Goal: Task Accomplishment & Management: Manage account settings

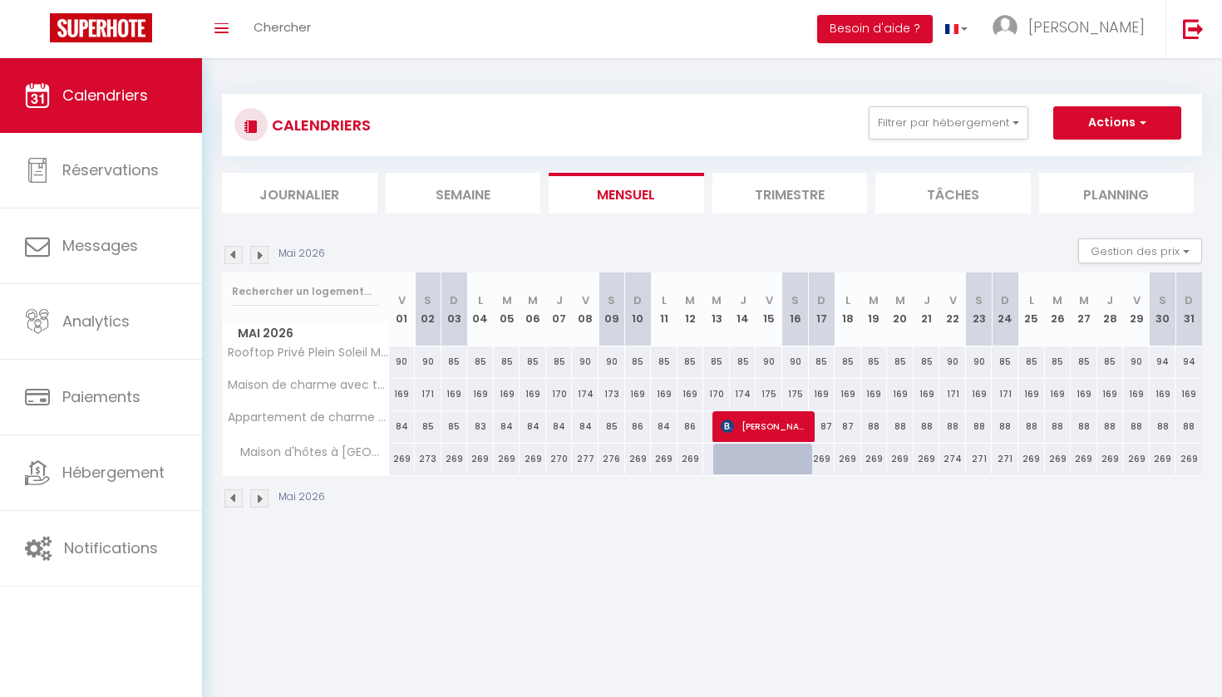
click at [229, 253] on img at bounding box center [233, 255] width 18 height 18
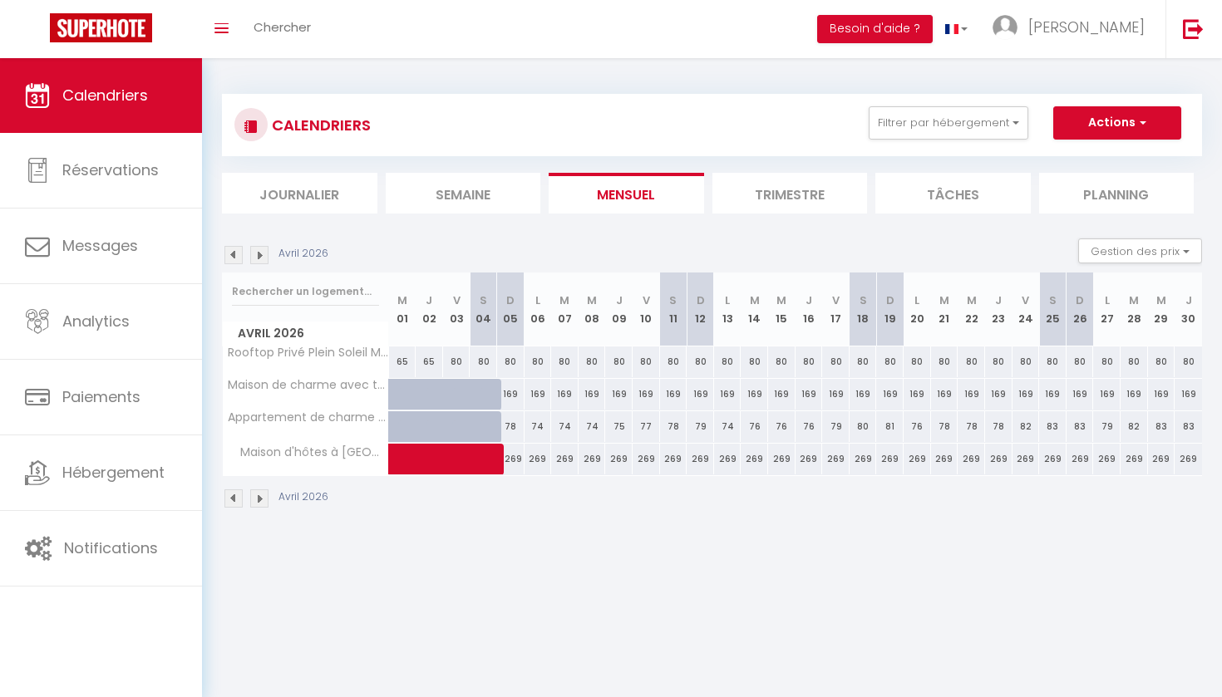
click at [229, 253] on img at bounding box center [233, 255] width 18 height 18
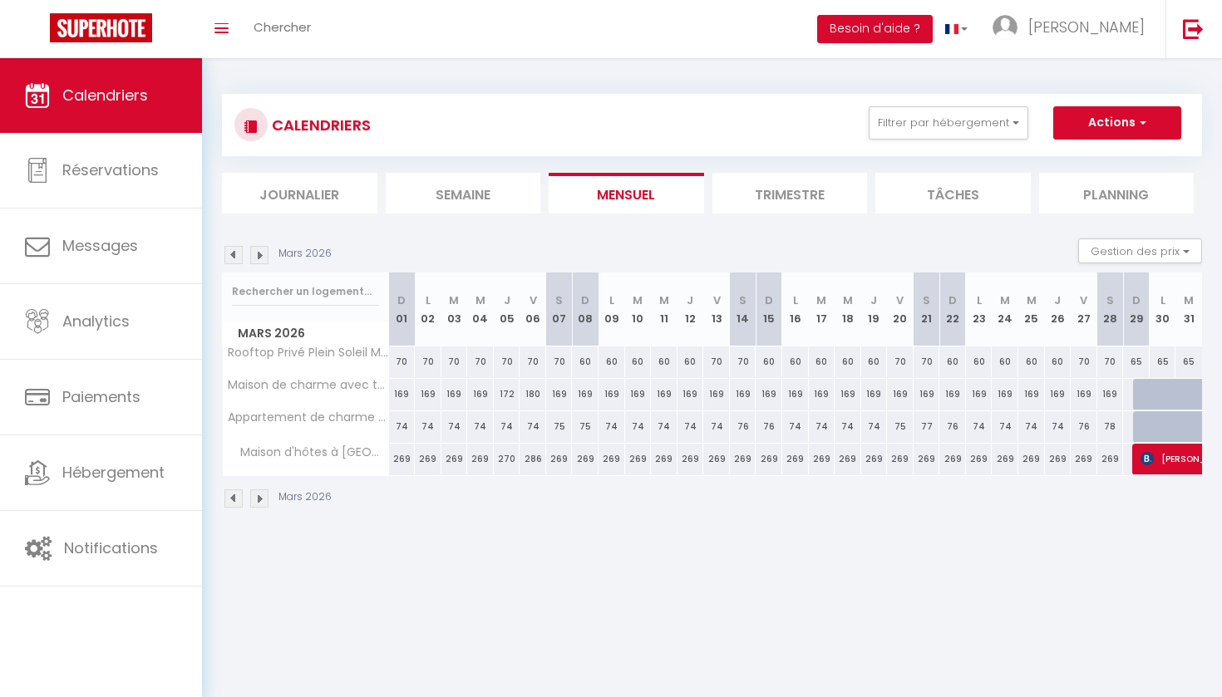
click at [229, 253] on img at bounding box center [233, 255] width 18 height 18
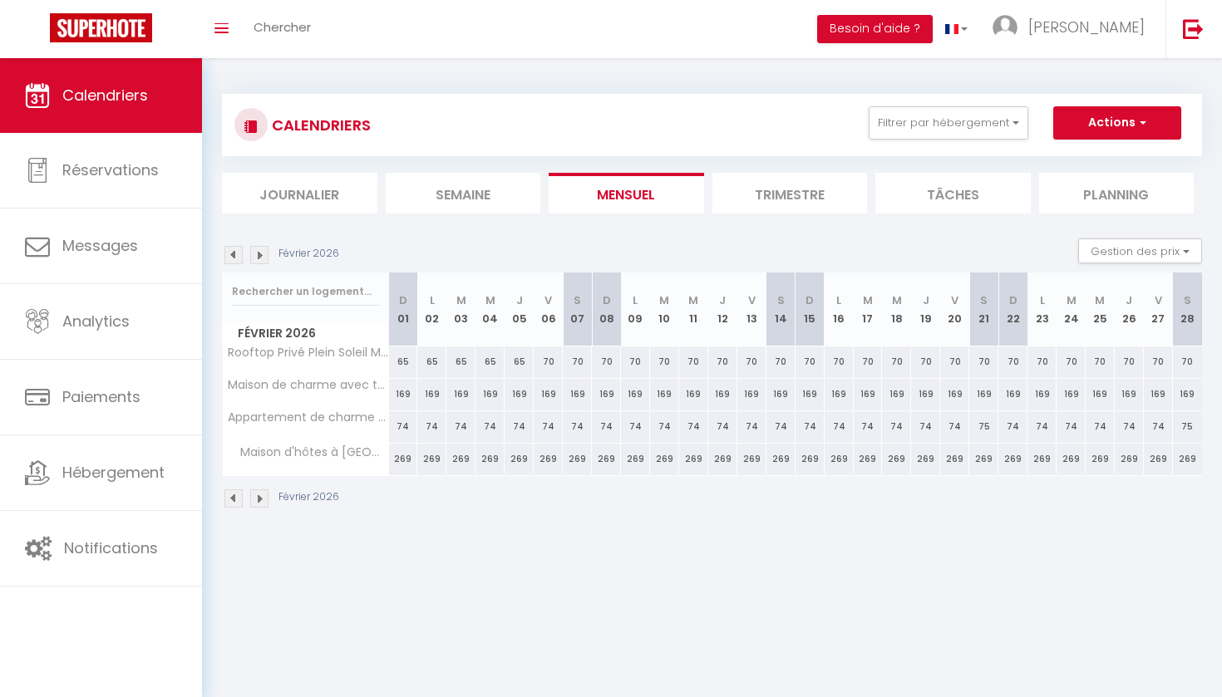
click at [229, 253] on img at bounding box center [233, 255] width 18 height 18
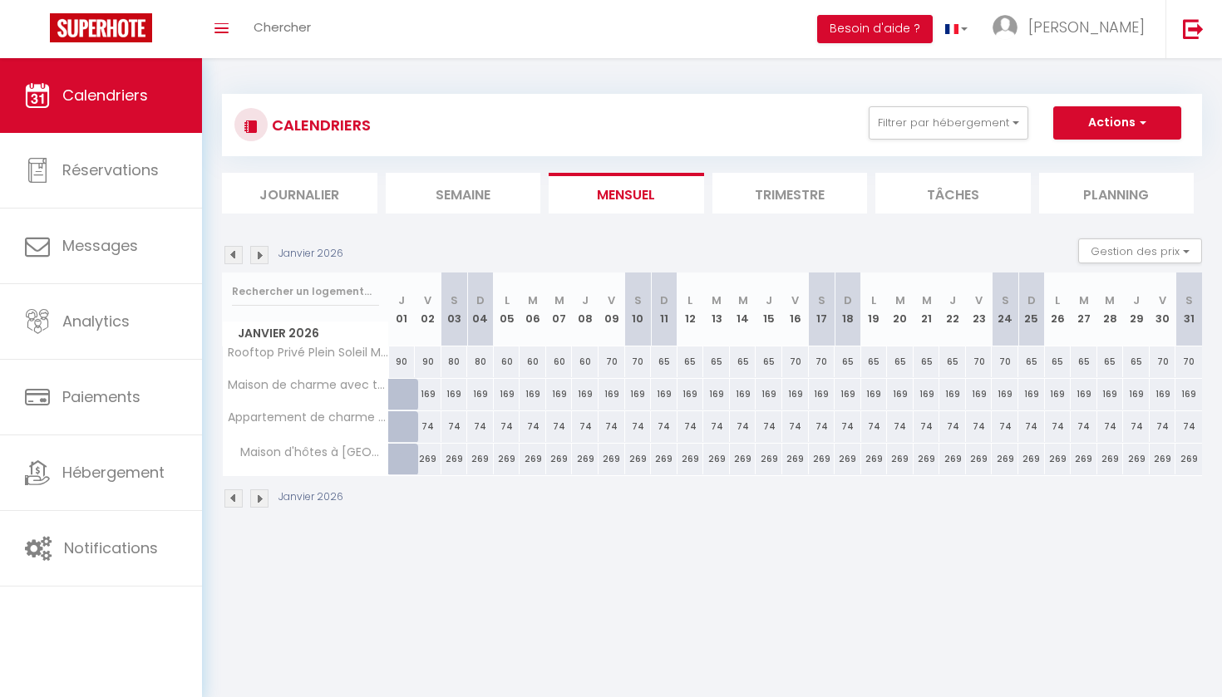
click at [229, 253] on img at bounding box center [233, 255] width 18 height 18
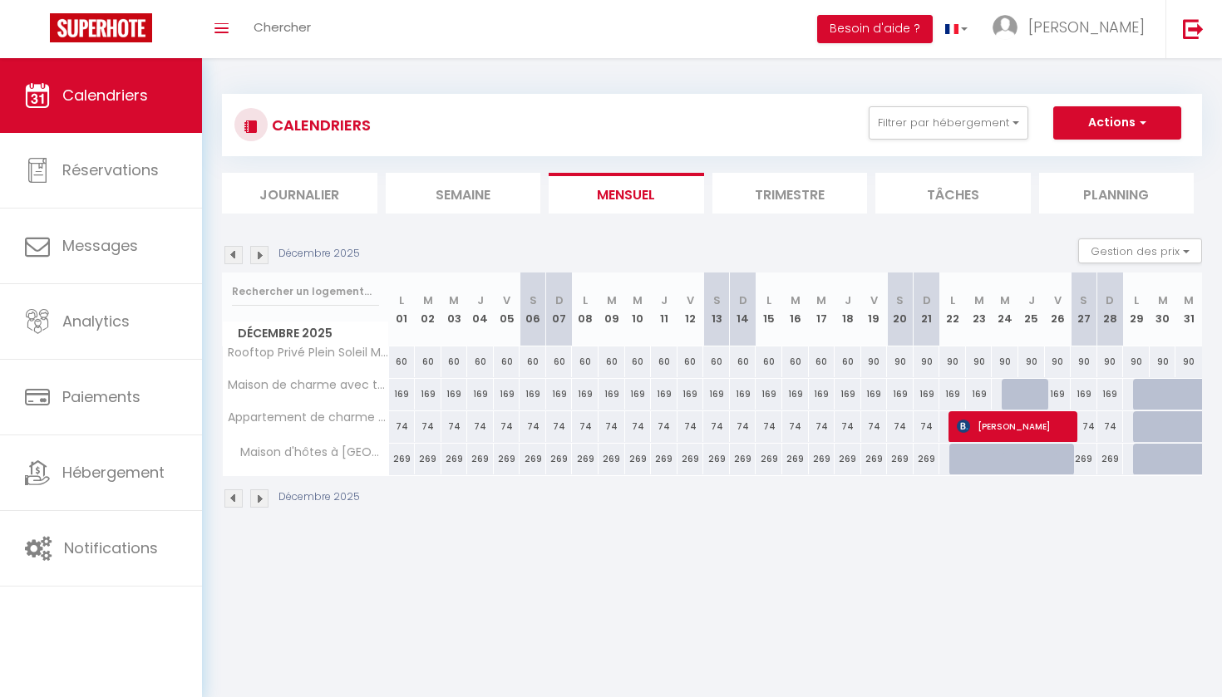
click at [229, 253] on img at bounding box center [233, 255] width 18 height 18
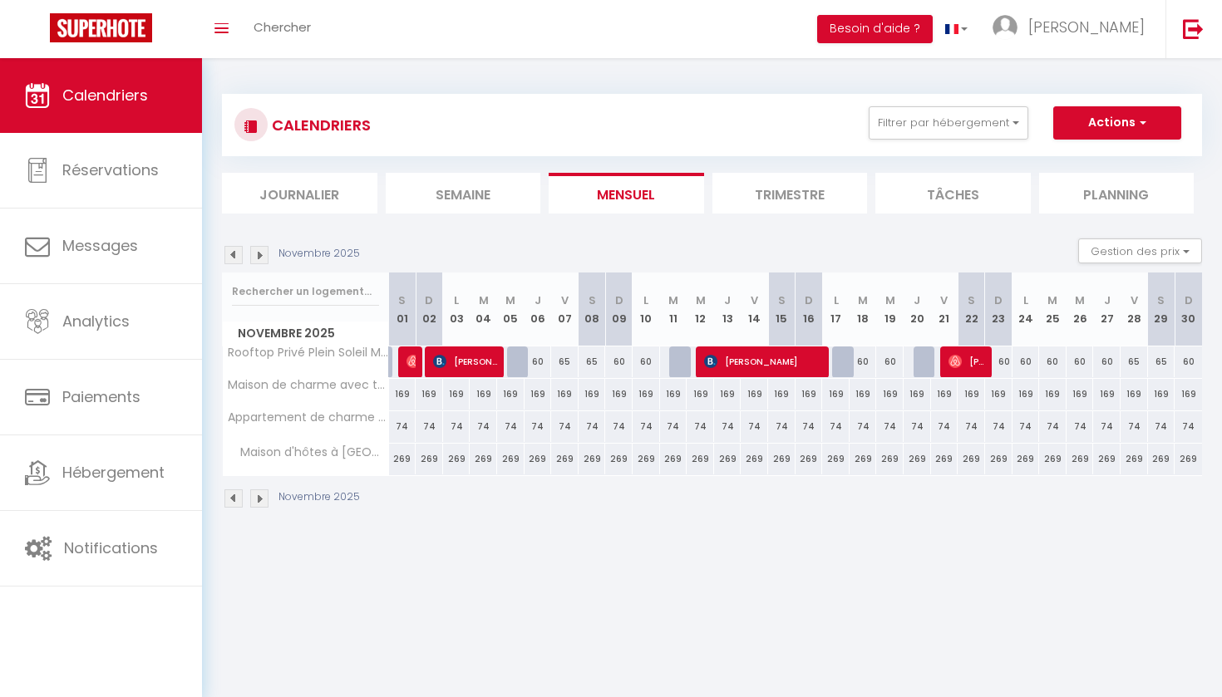
click at [647, 359] on div "60" at bounding box center [645, 362] width 27 height 31
type input "60"
type input "Lun 10 Novembre 2025"
type input "[DATE] Novembre 2025"
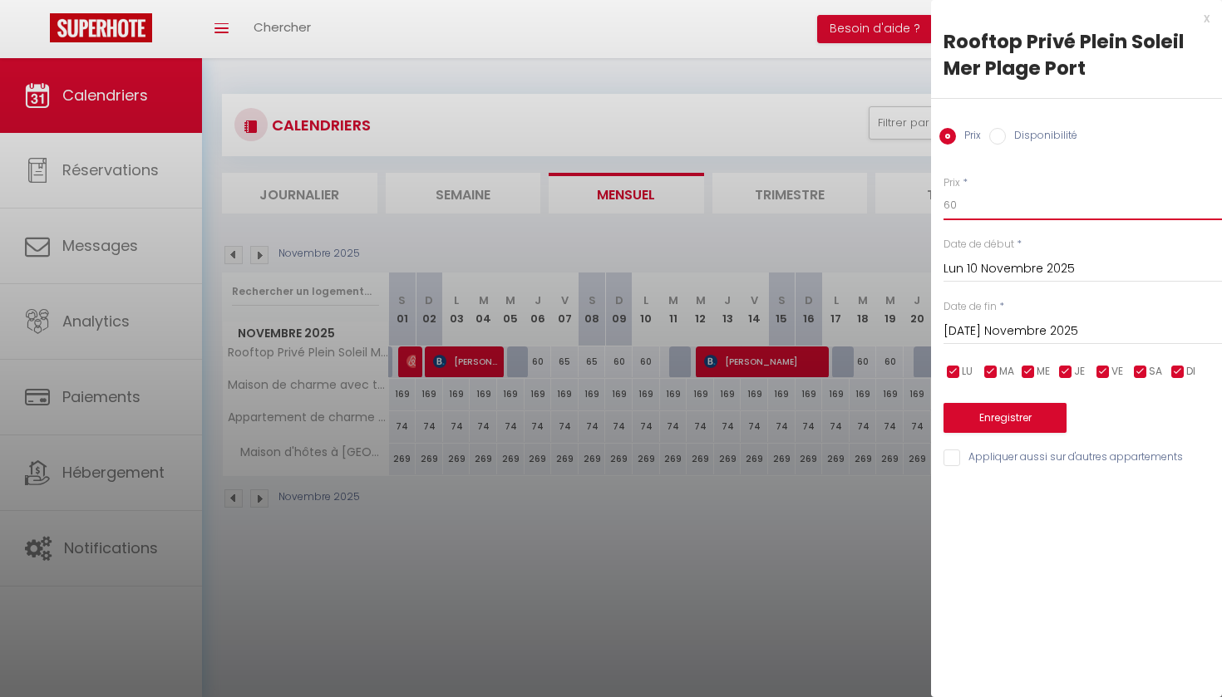
click at [958, 204] on input "60" at bounding box center [1082, 205] width 278 height 30
click at [853, 560] on div at bounding box center [611, 348] width 1222 height 697
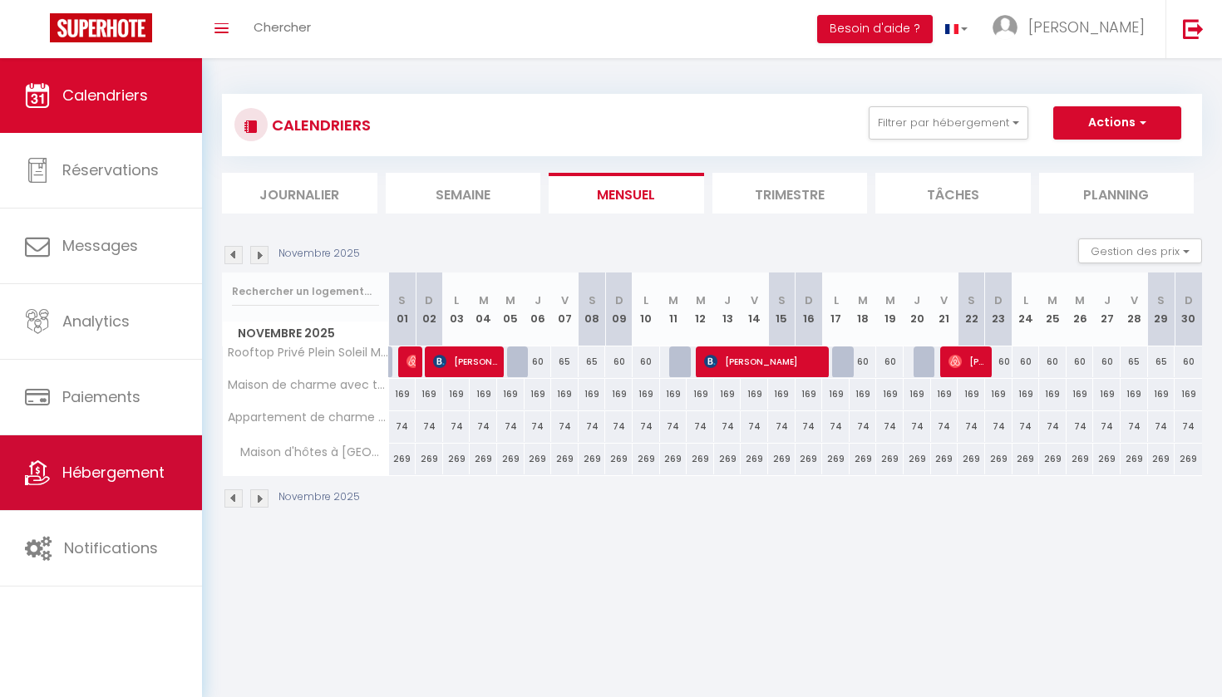
click at [126, 461] on link "Hébergement" at bounding box center [101, 472] width 202 height 75
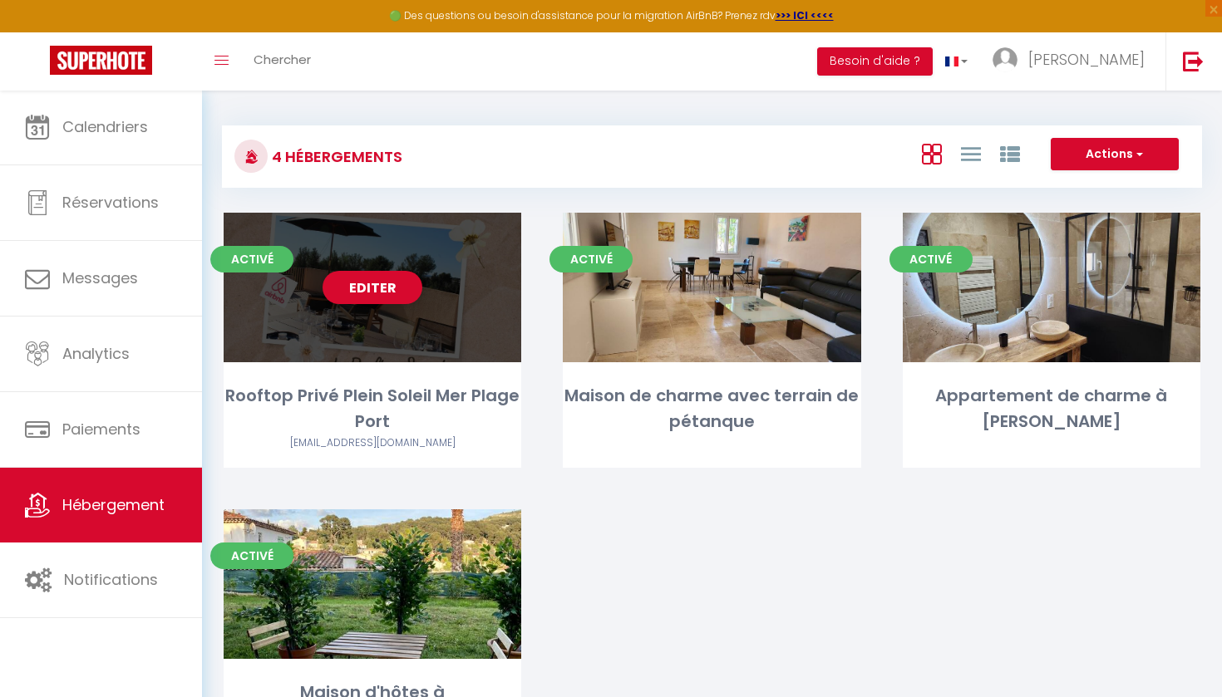
click at [391, 362] on div "Activé Editer Rooftop Privé Plein Soleil Mer Plage Port [EMAIL_ADDRESS][DOMAIN_…" at bounding box center [372, 340] width 297 height 255
select select "3"
select select "2"
select select "1"
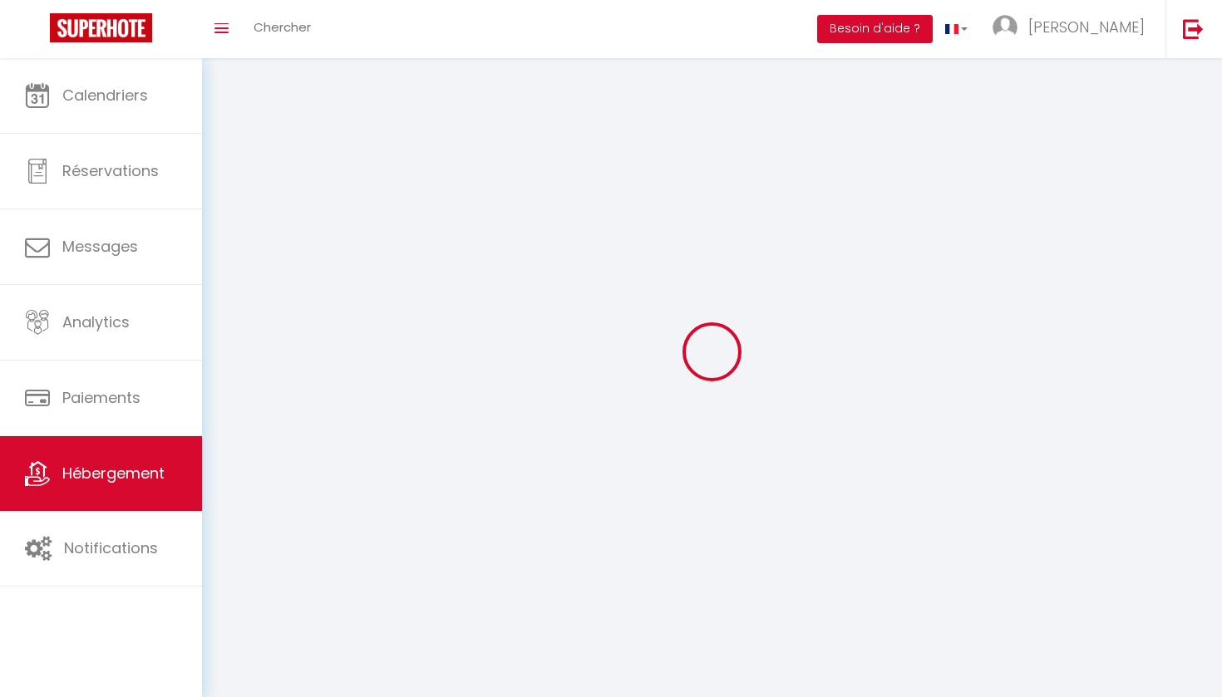
select select
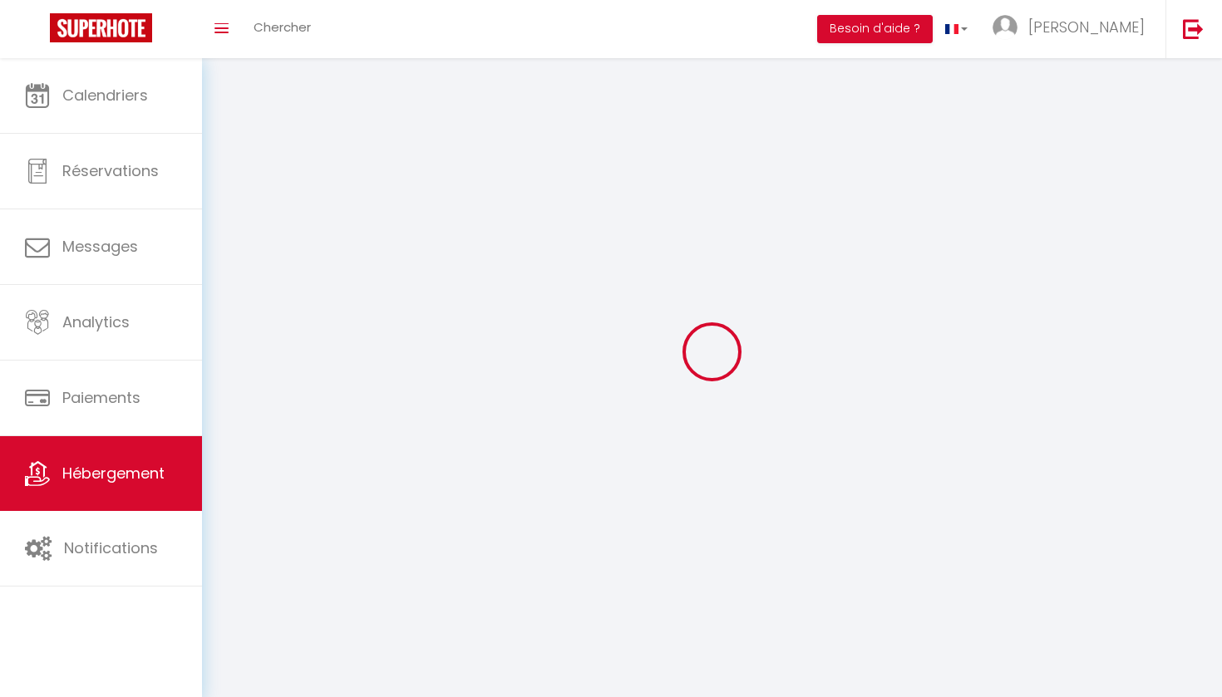
select select
checkbox input "false"
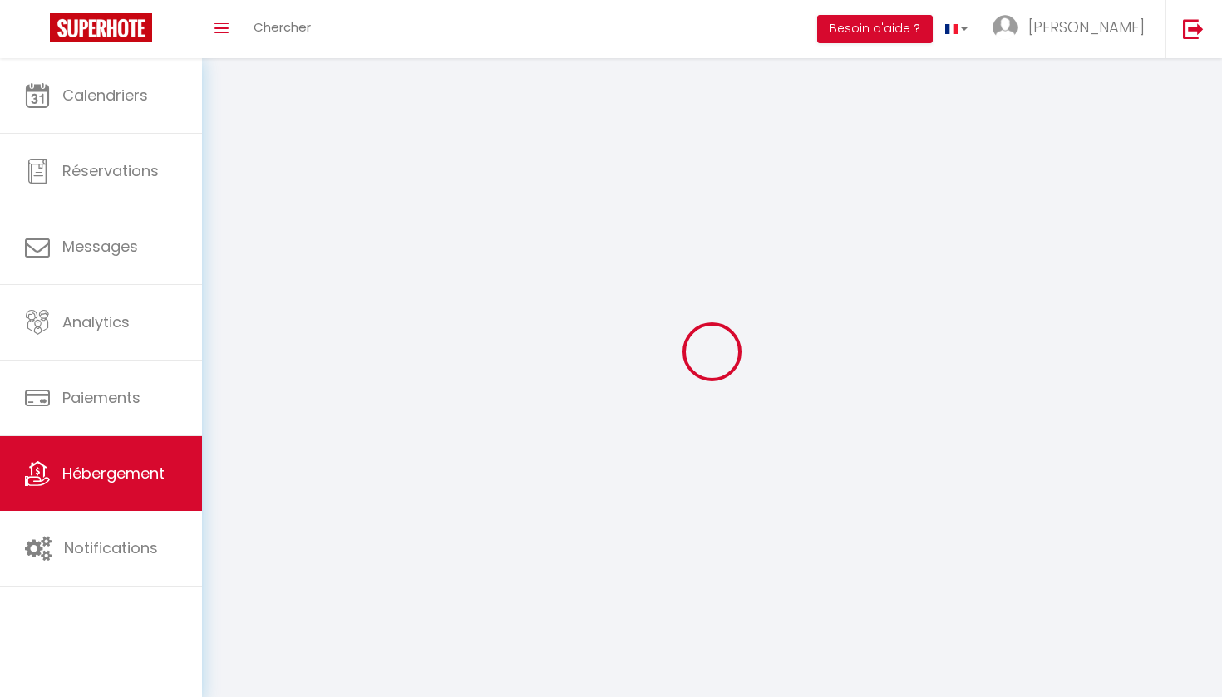
select select
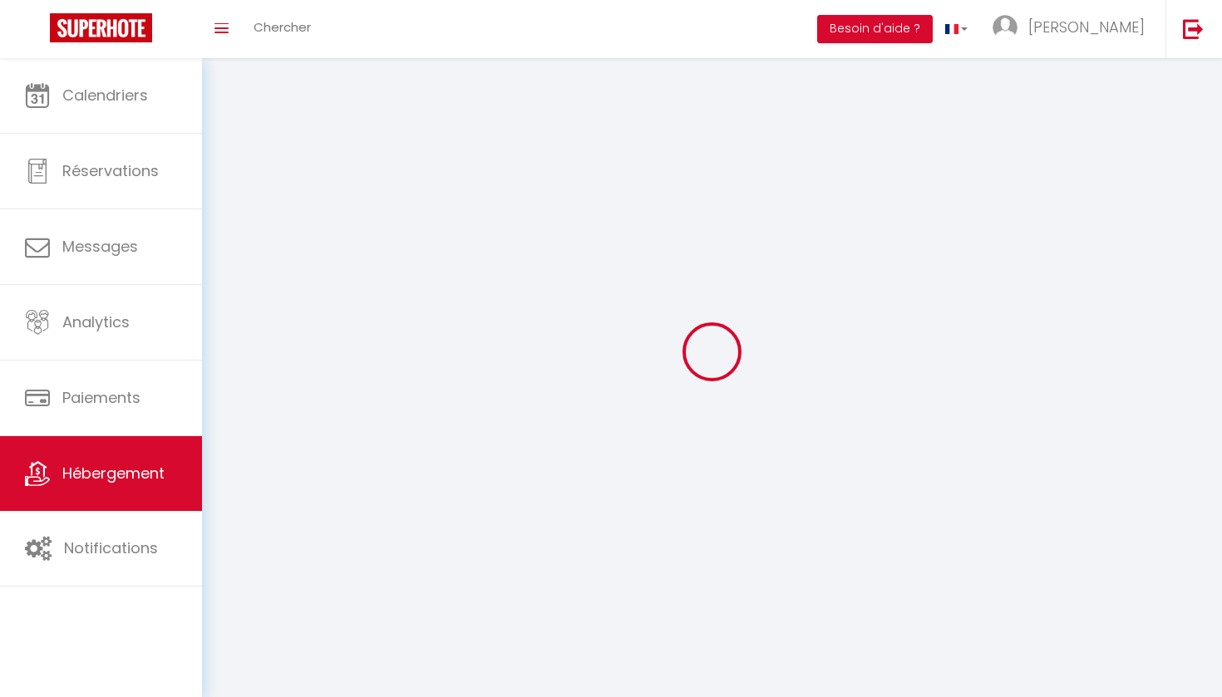
select select
checkbox input "false"
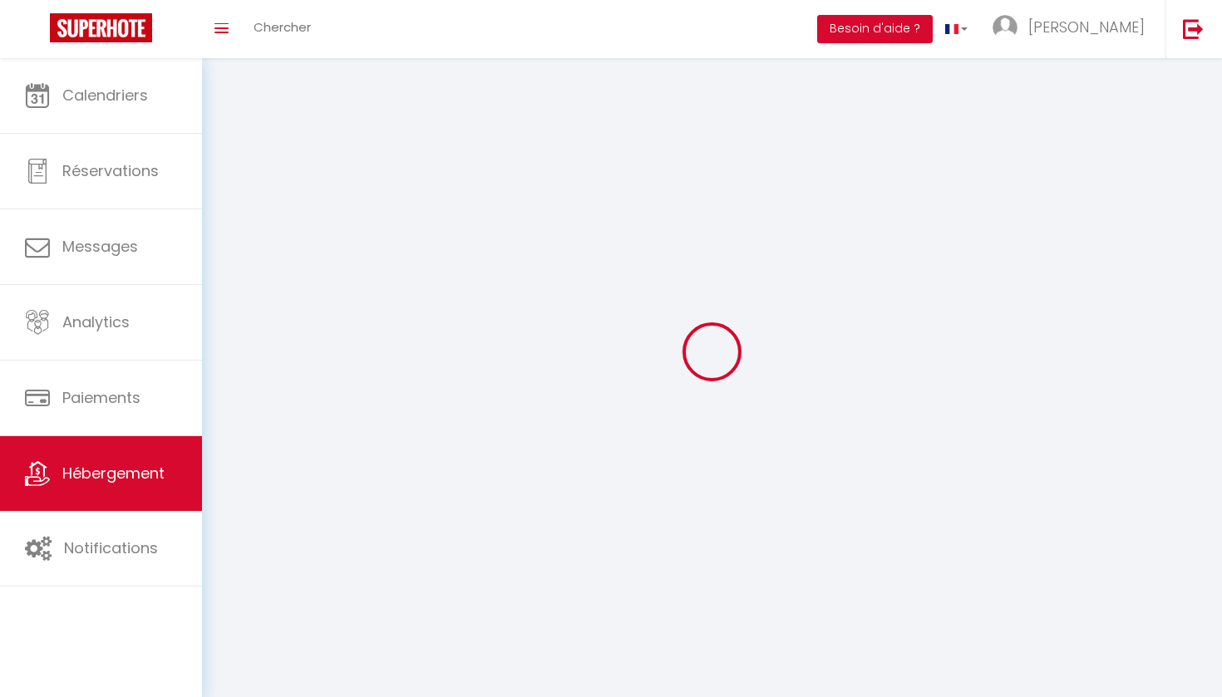
checkbox input "false"
select select
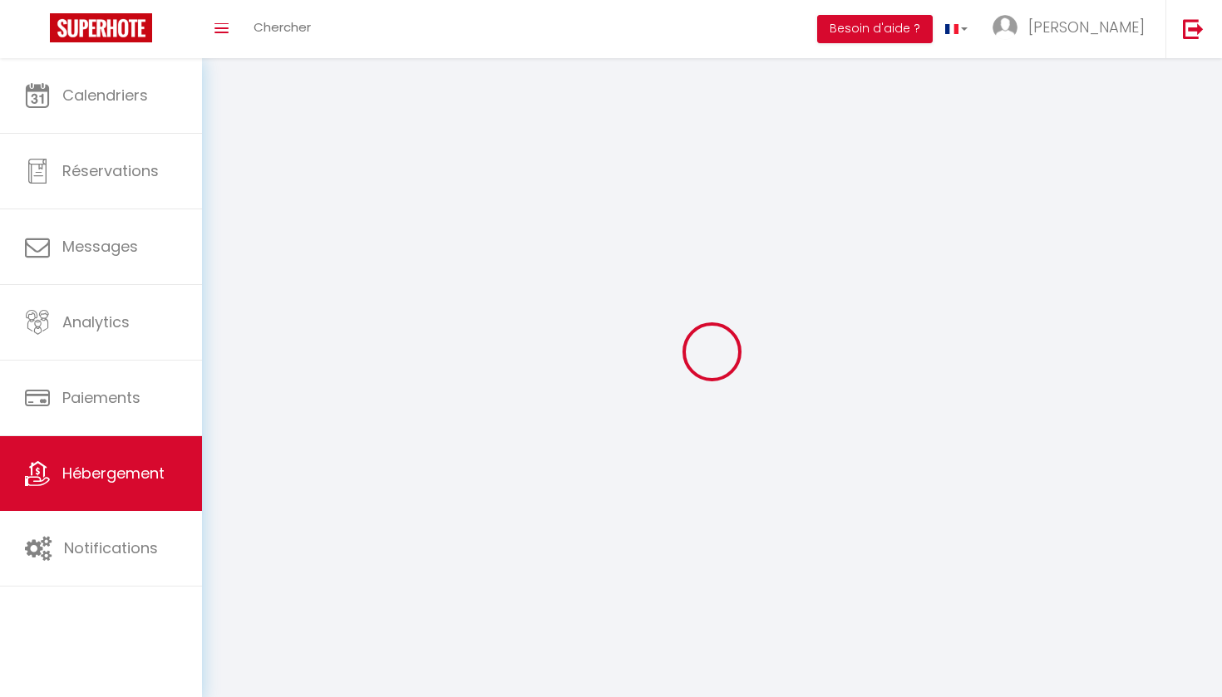
select select
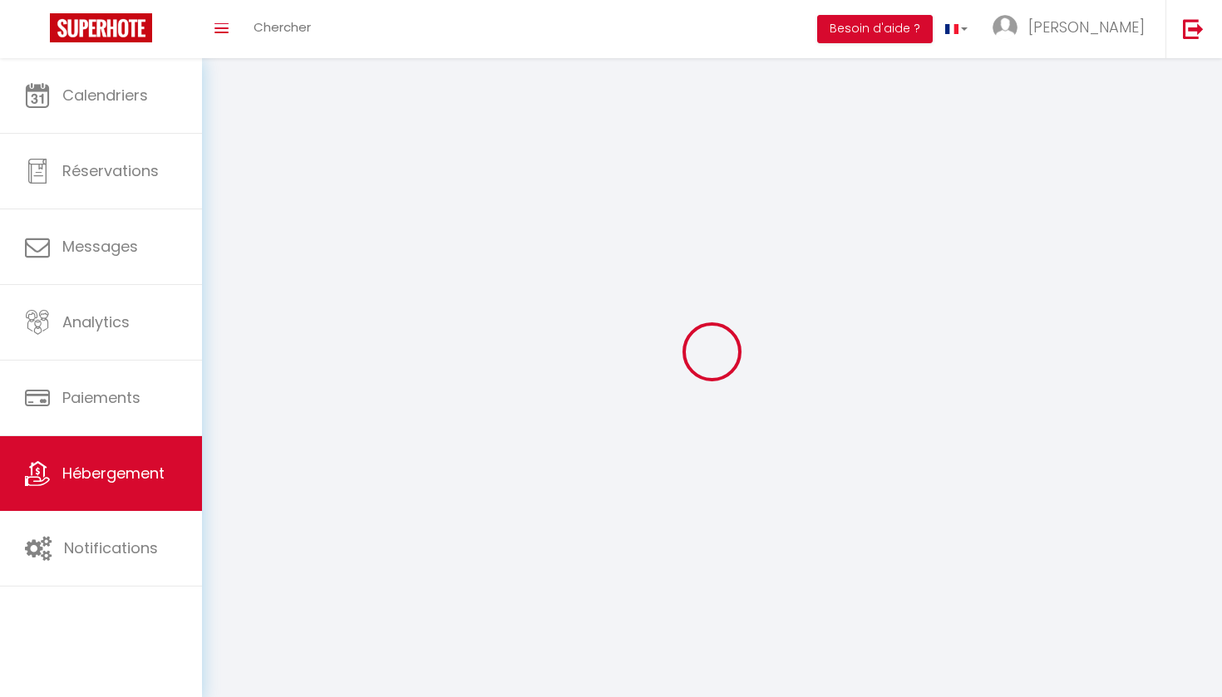
checkbox input "false"
select select
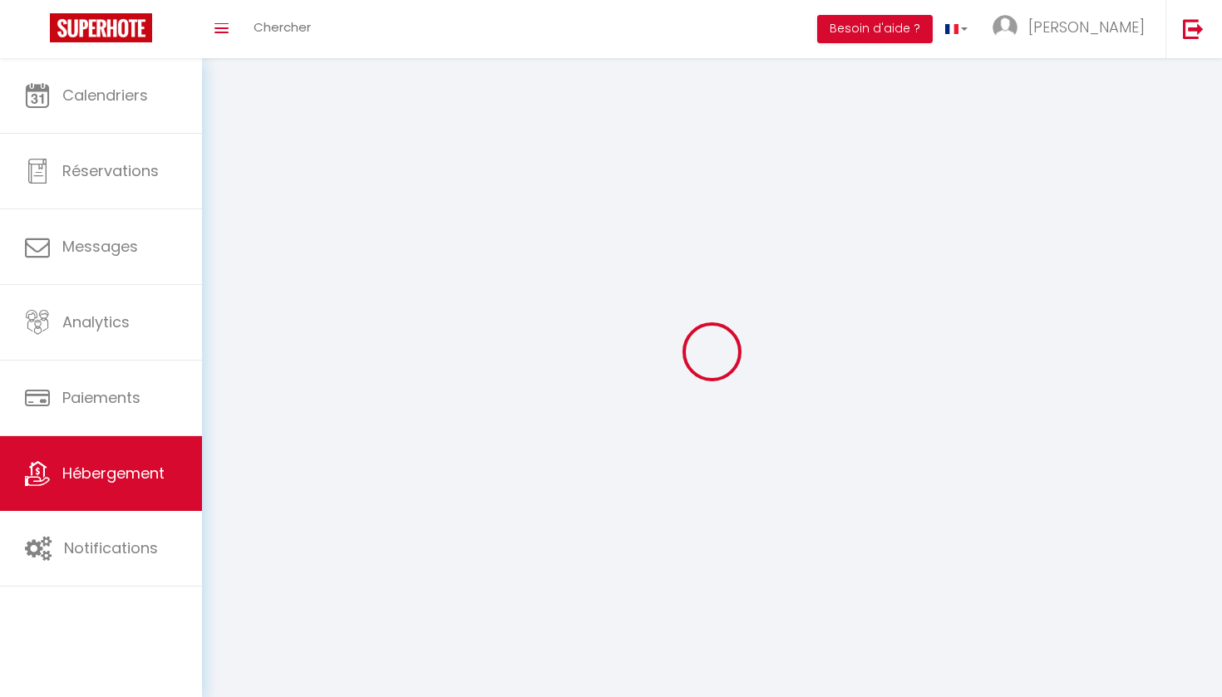
select select
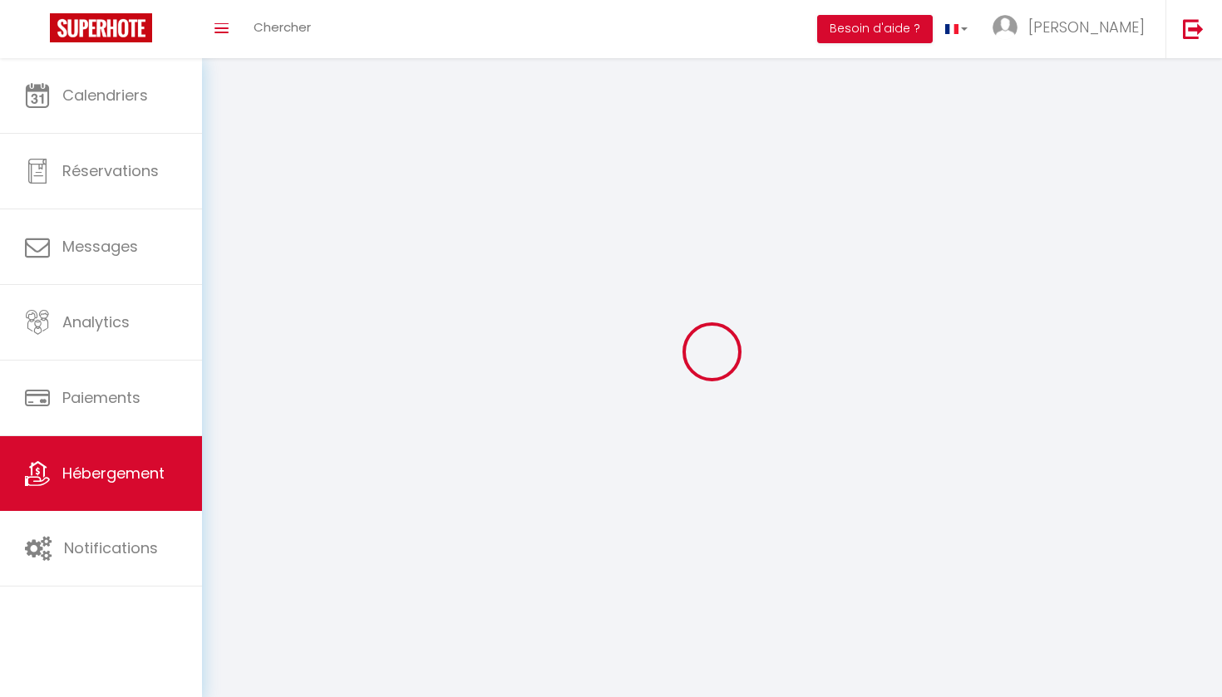
select select
checkbox input "false"
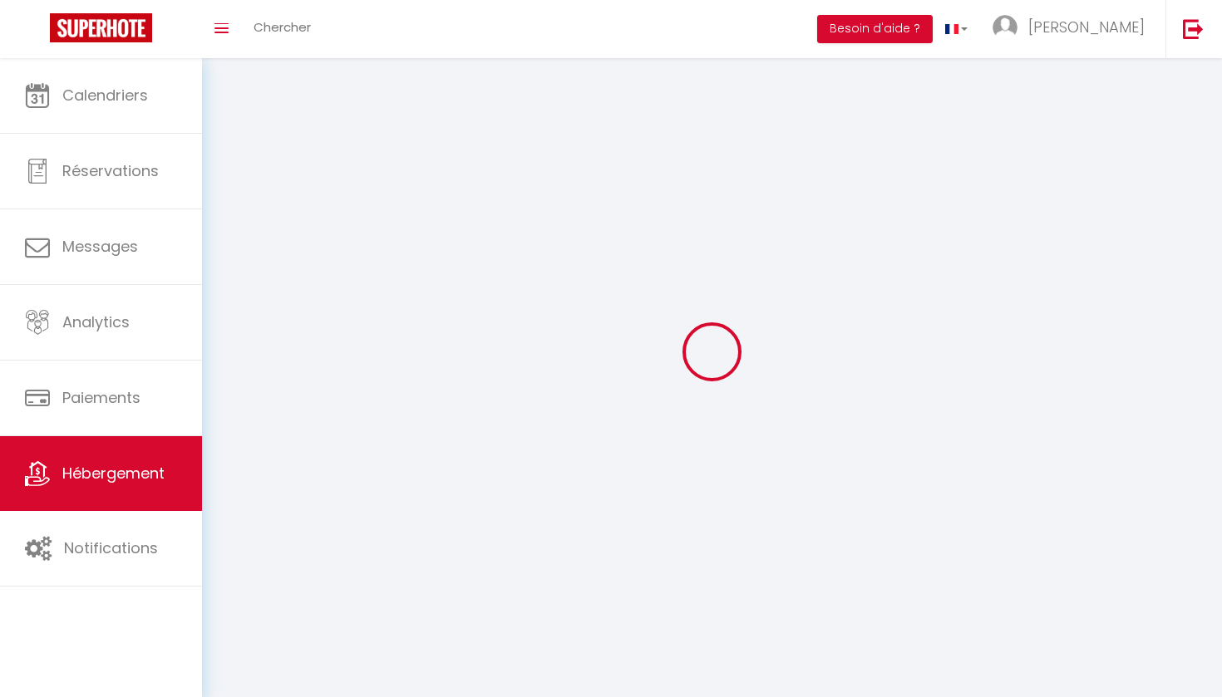
checkbox input "false"
select select
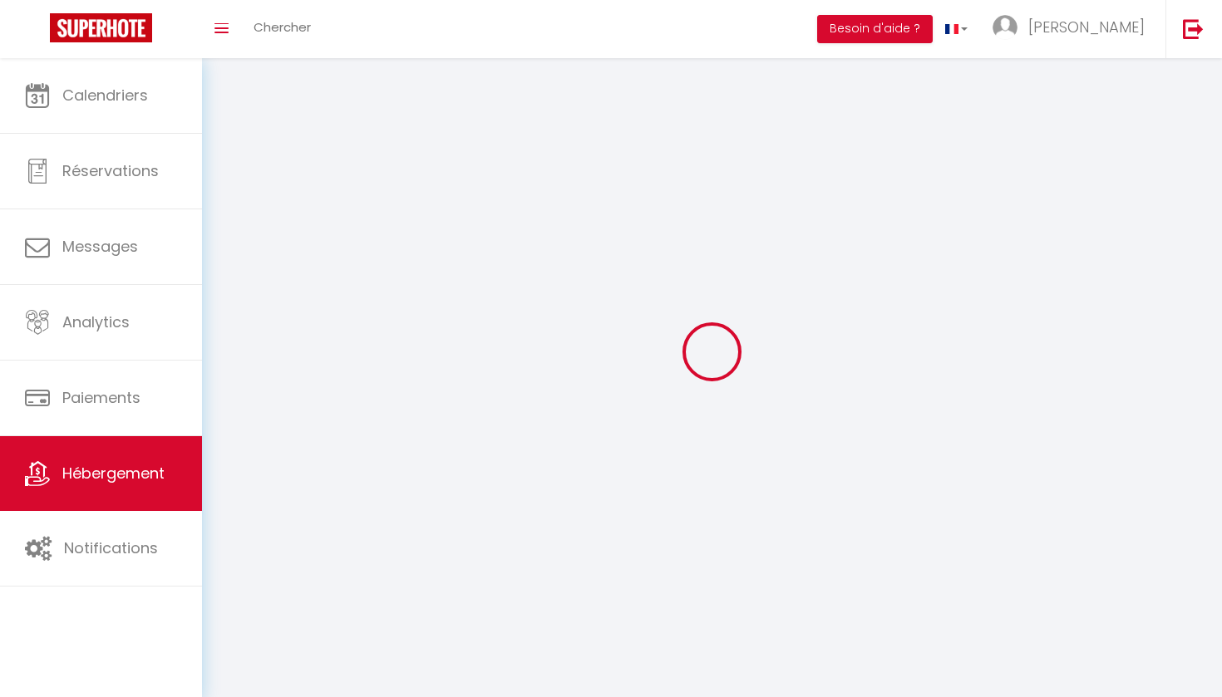
select select
checkbox input "false"
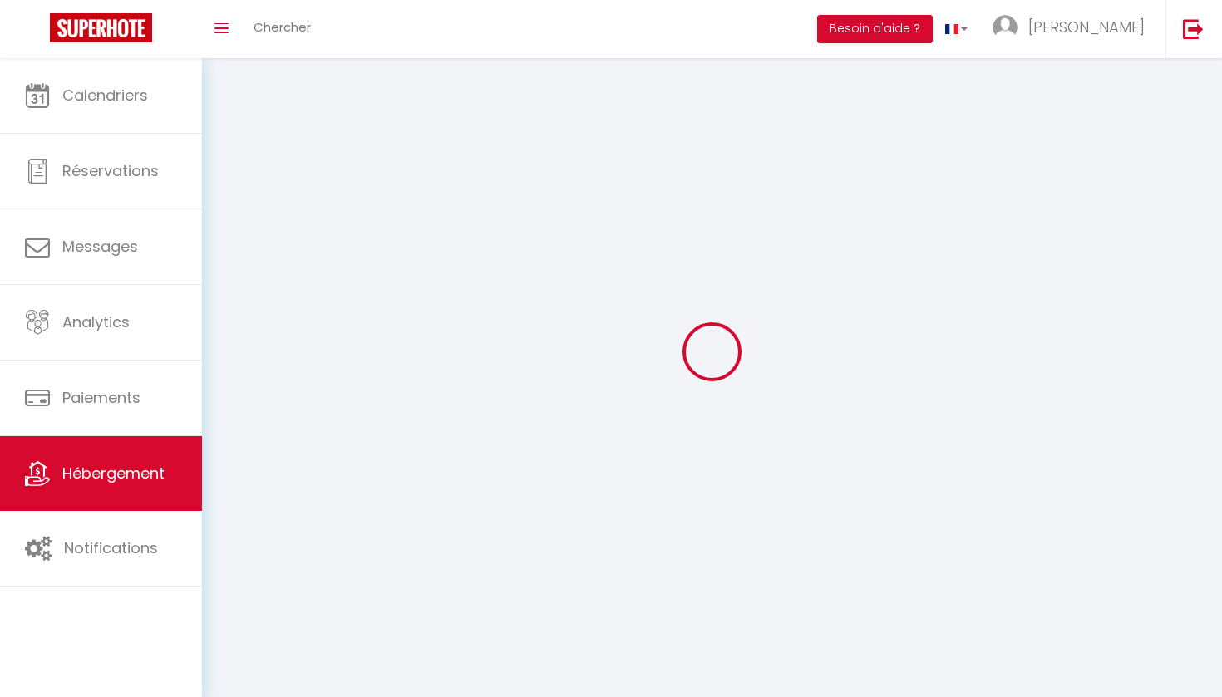
checkbox input "false"
select select
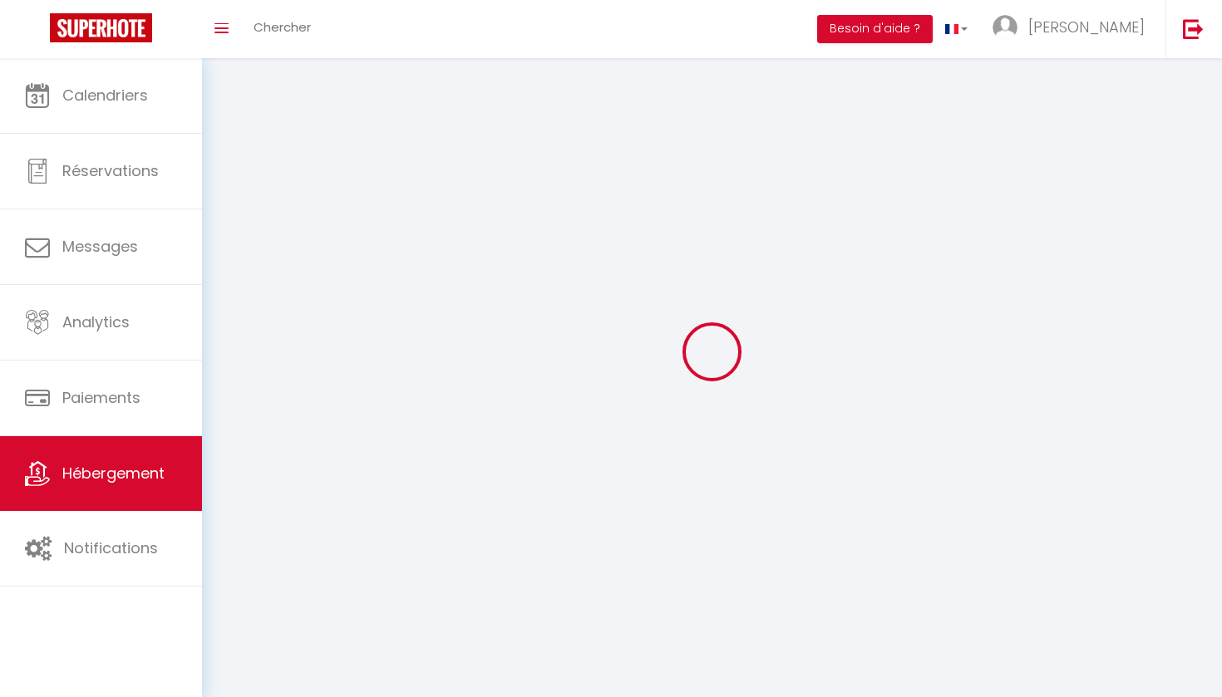
select select "1"
select select "28"
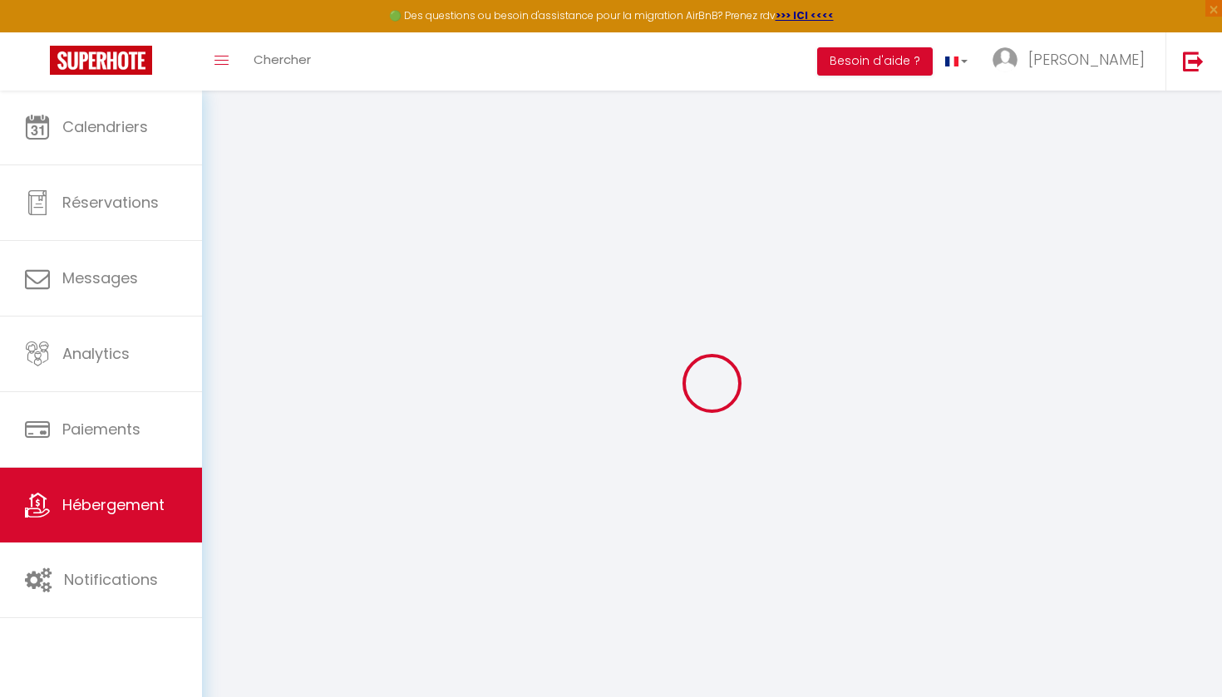
select select
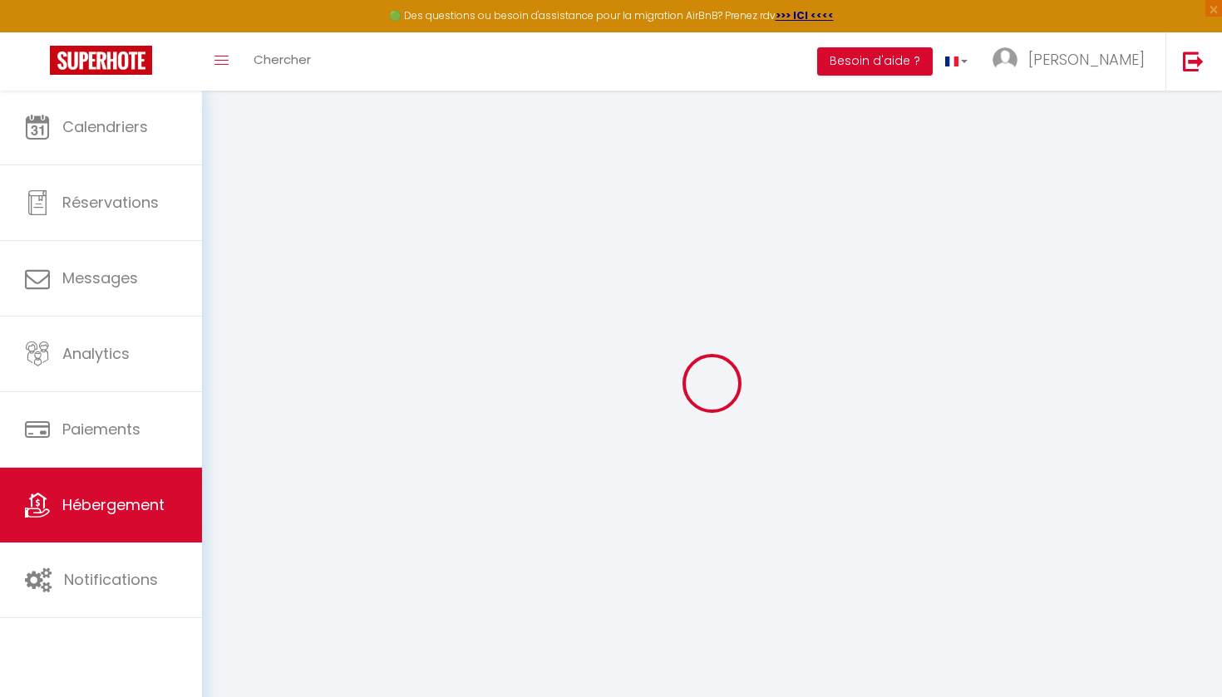
select select
checkbox input "false"
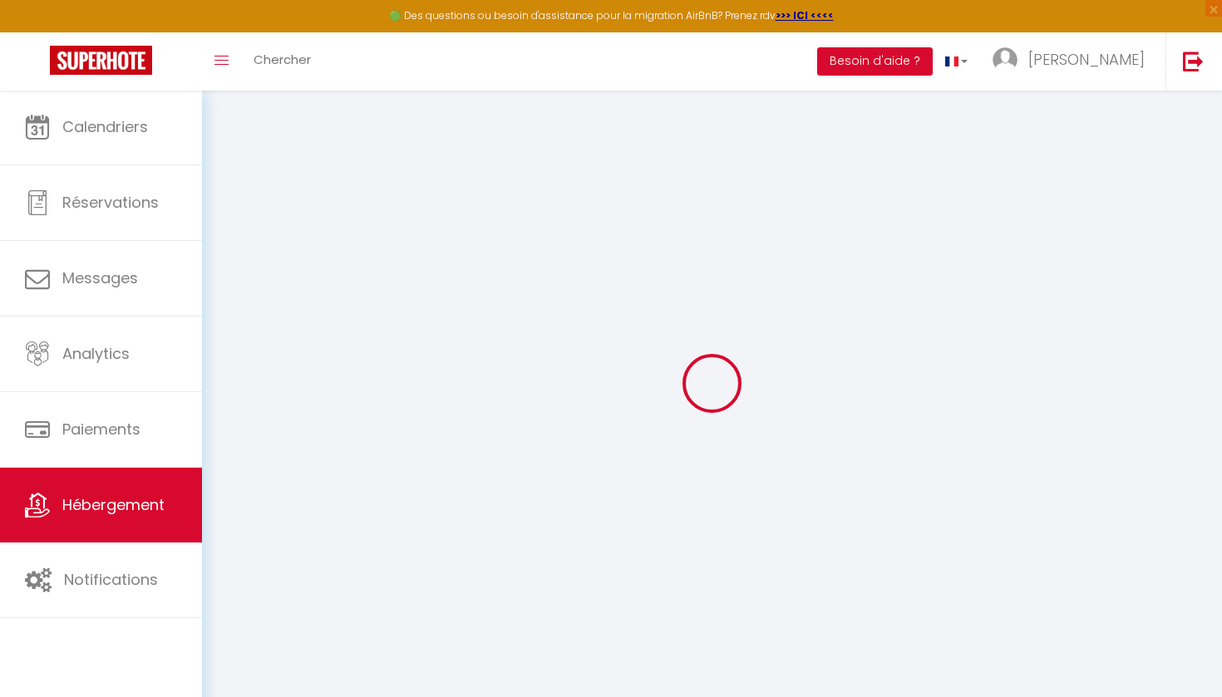
select select
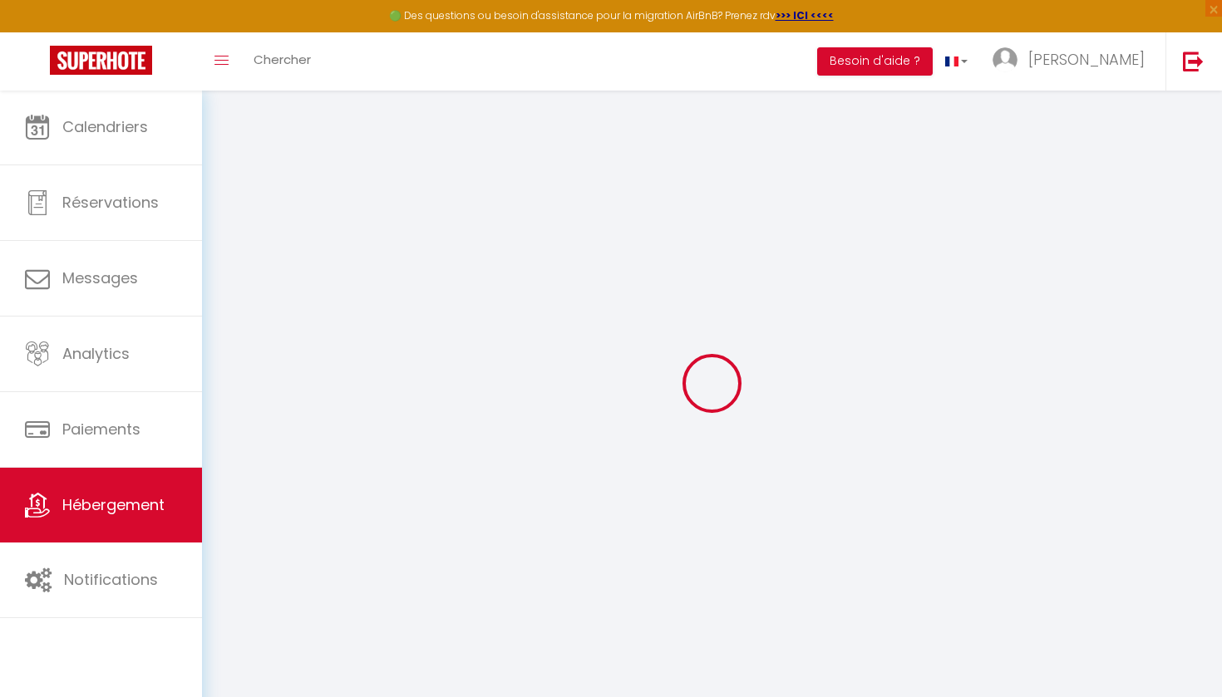
select select
checkbox input "false"
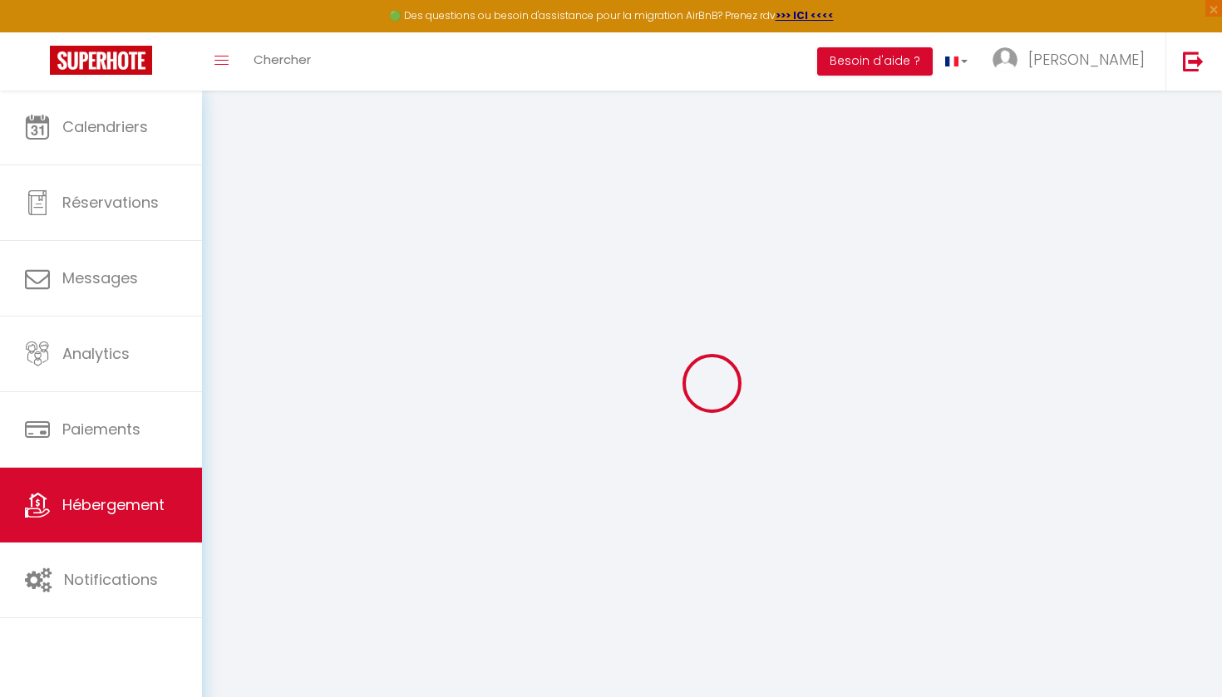
checkbox input "false"
select select
type input "Rooftop Privé Plein Soleil Mer Plage Port"
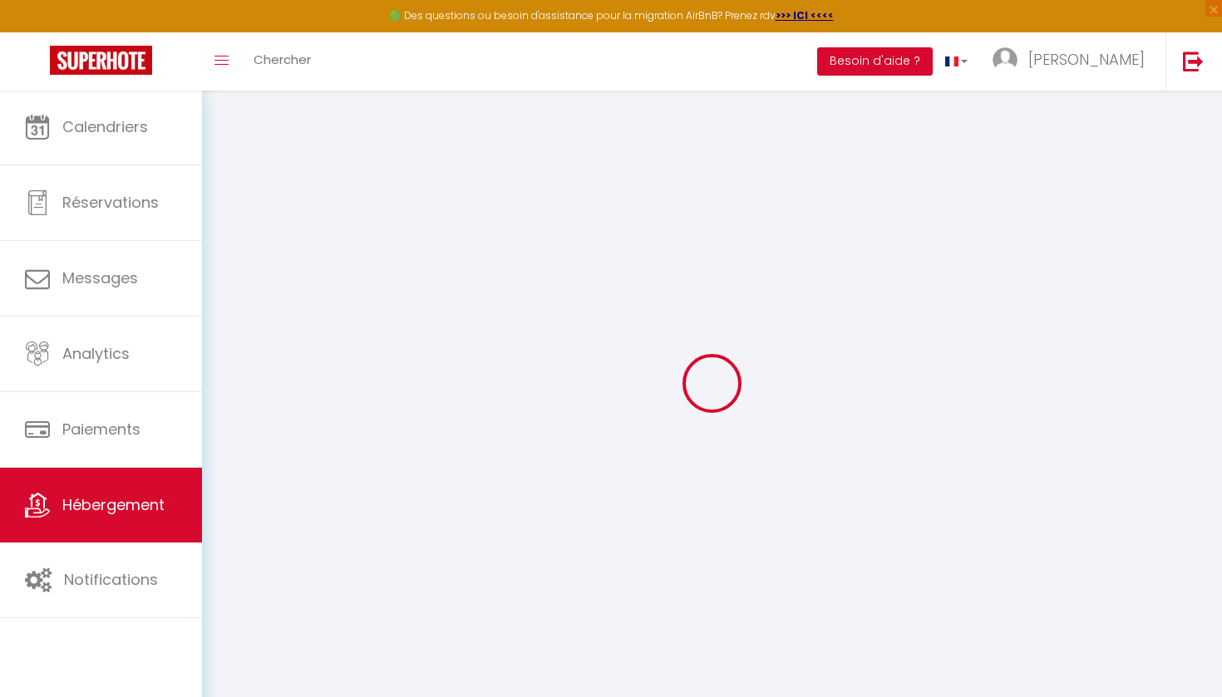
type input "[PERSON_NAME] [PERSON_NAME] [PERSON_NAME]"
select select "2"
type input "169"
type input "30"
select select
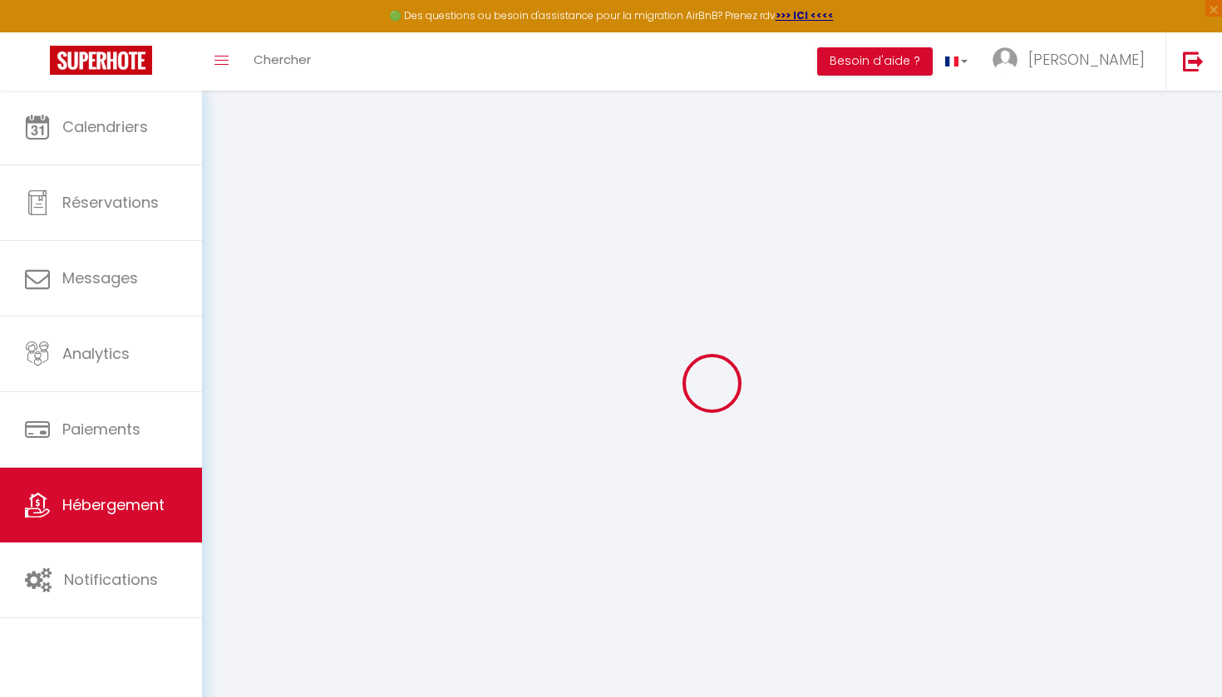
select select
type input "[STREET_ADDRESS]"
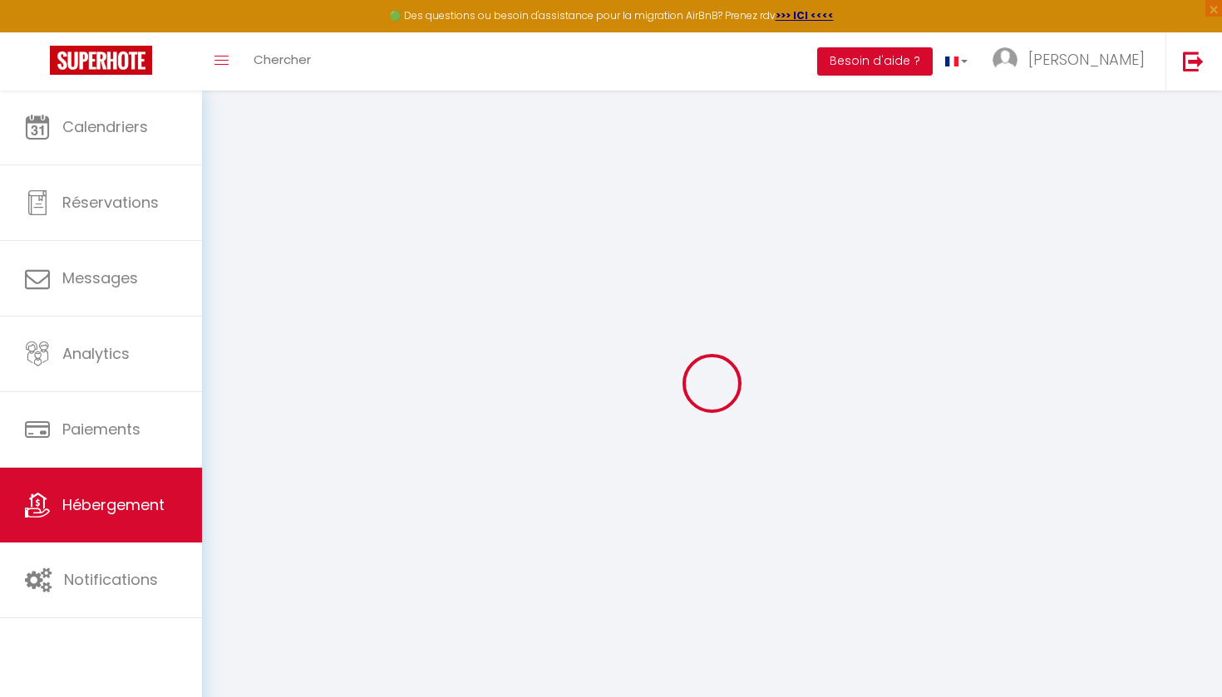
type input "83150"
type input "Bandol"
type input "[EMAIL_ADDRESS][DOMAIN_NAME]"
select select
checkbox input "false"
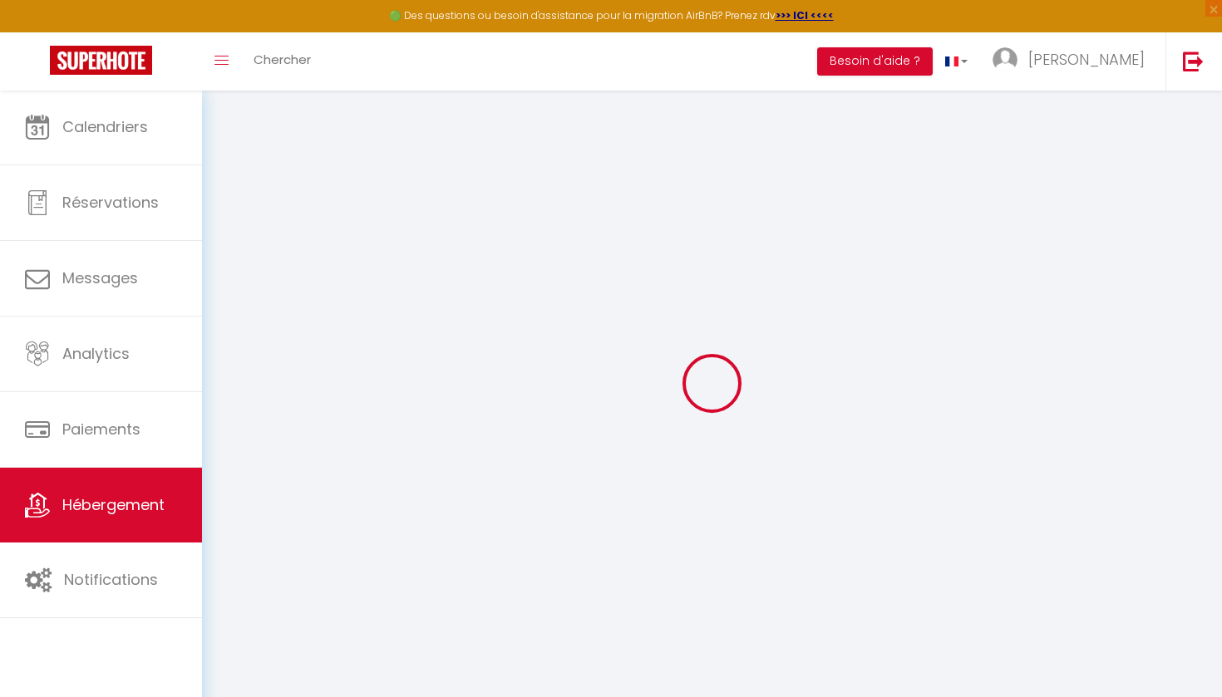
checkbox input "false"
select select
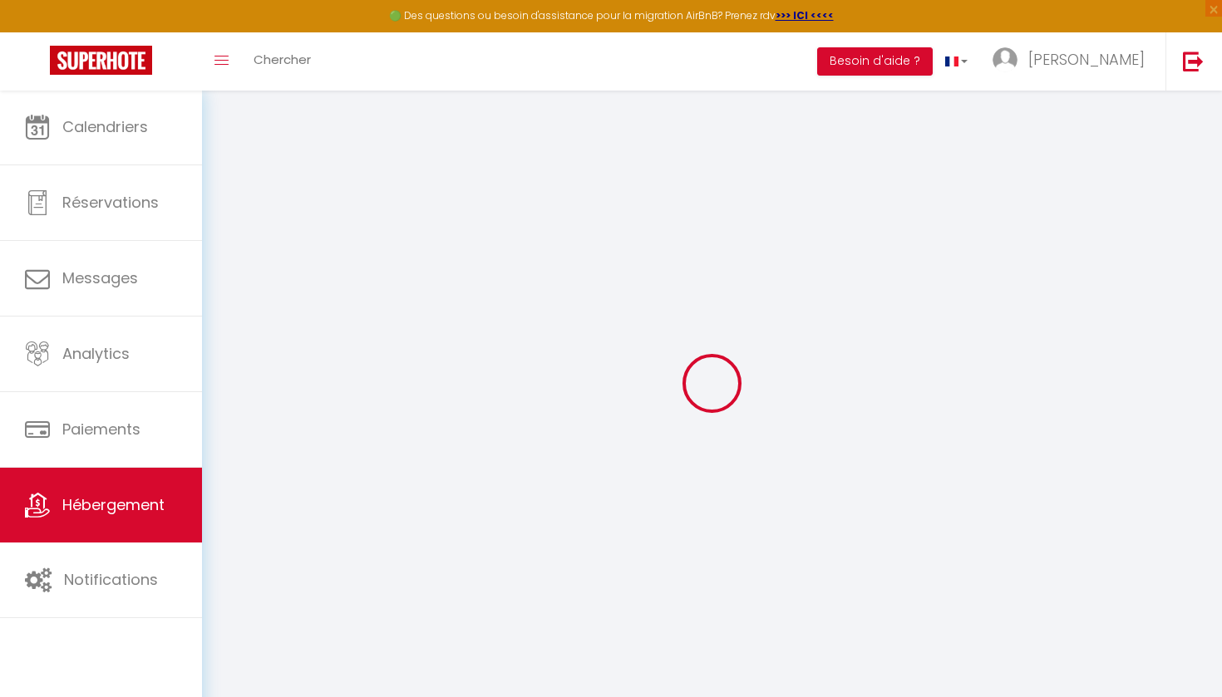
type input "0"
select select
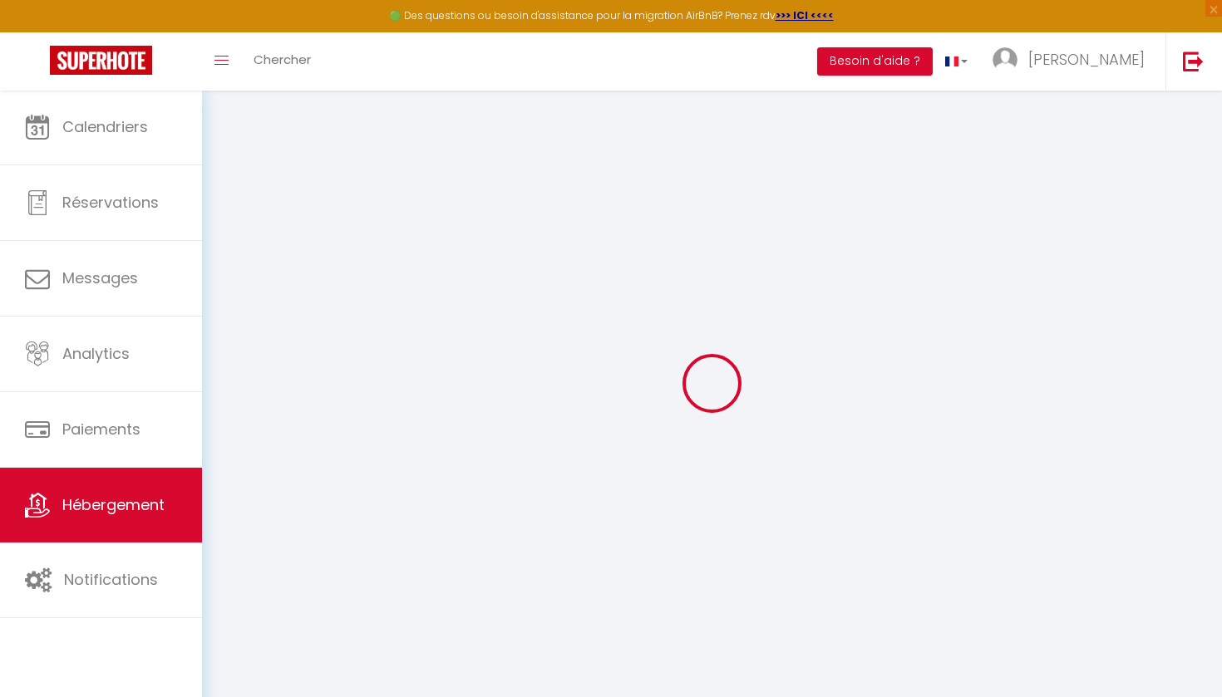
select select
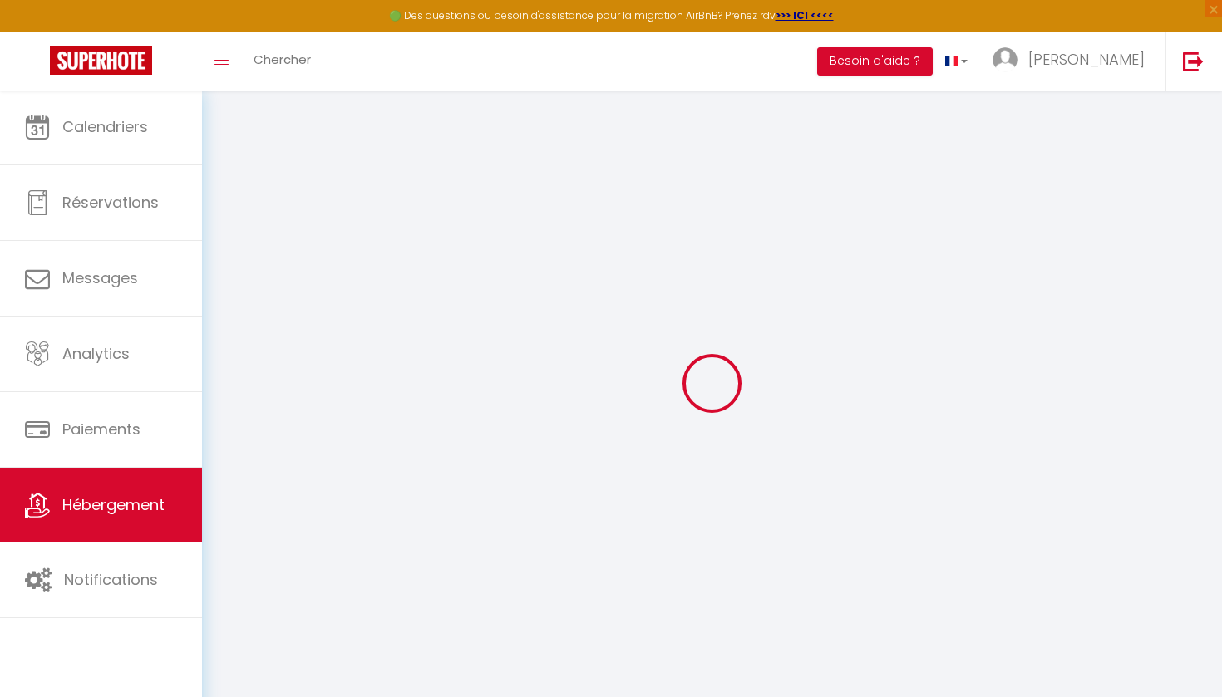
checkbox input "false"
select select
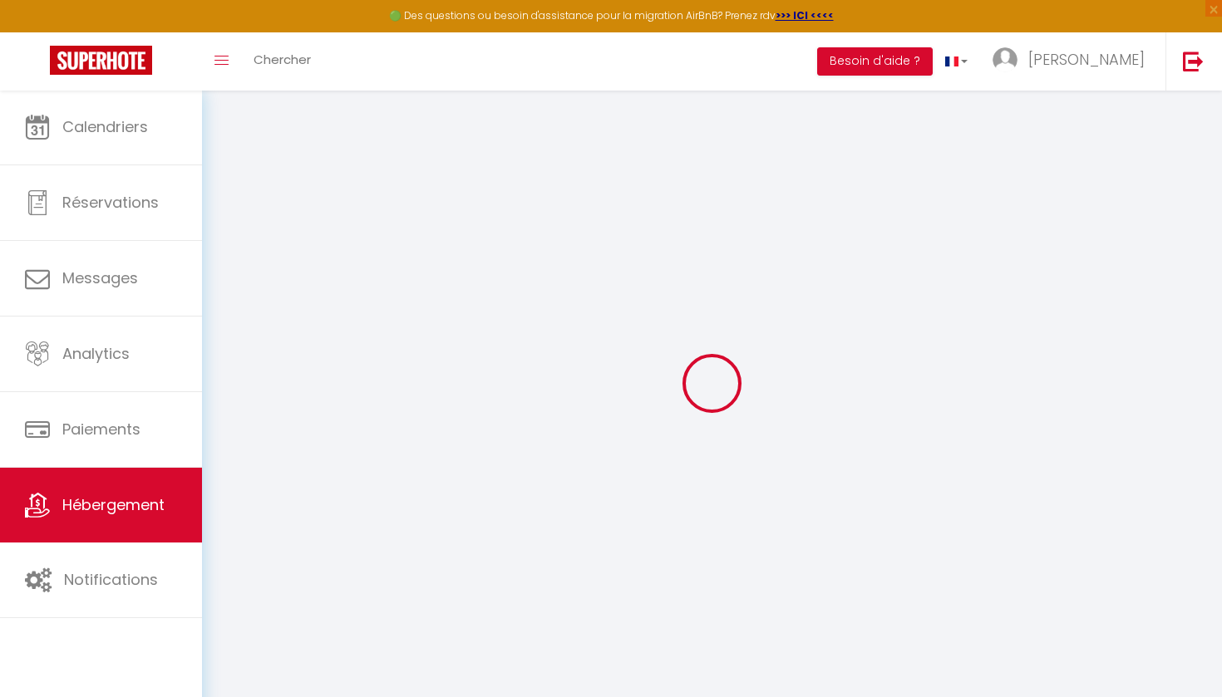
select select
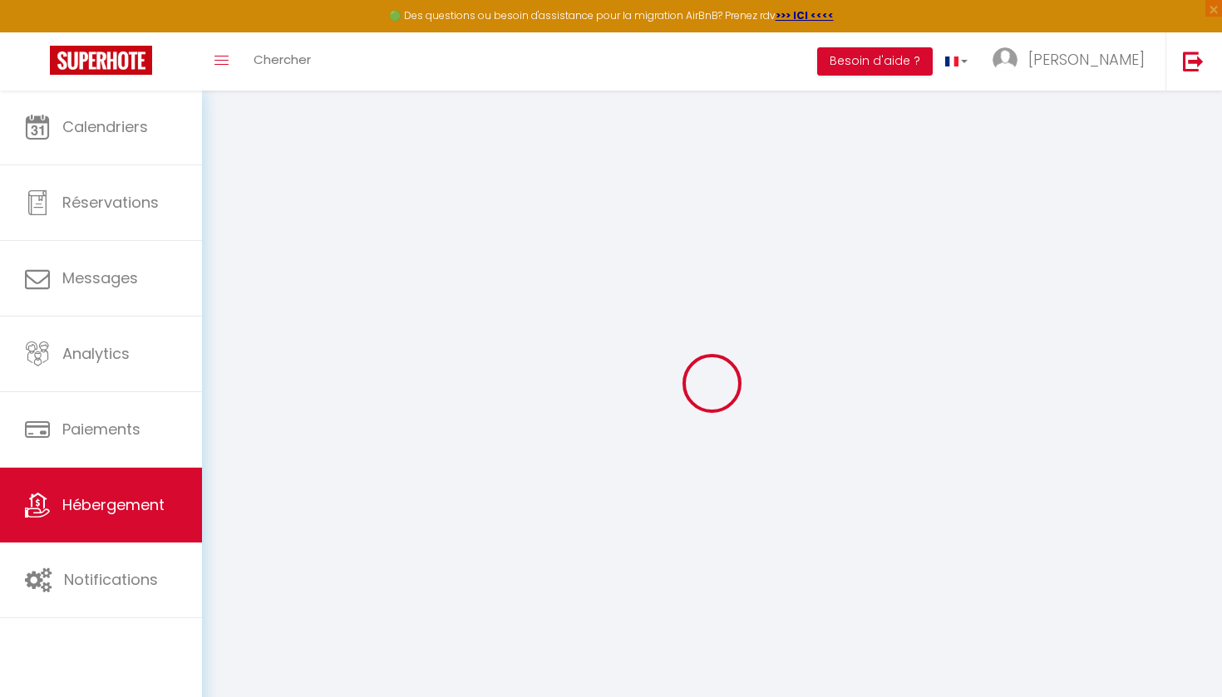
checkbox input "false"
select select
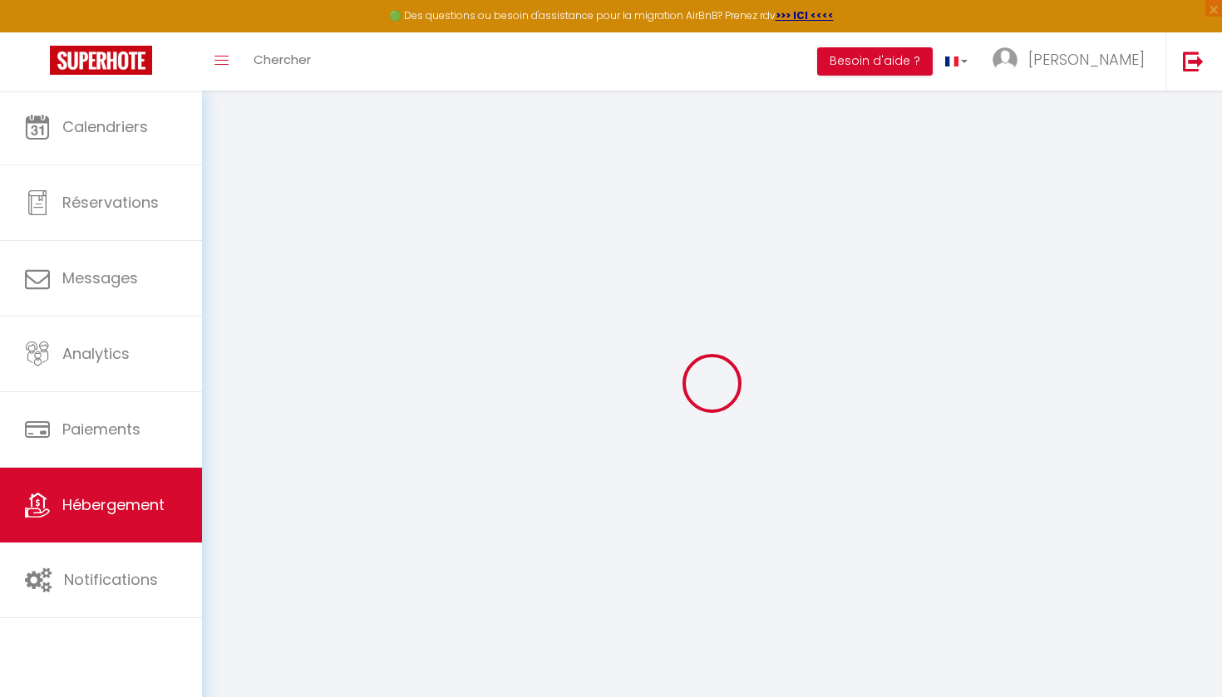
checkbox input "false"
select select
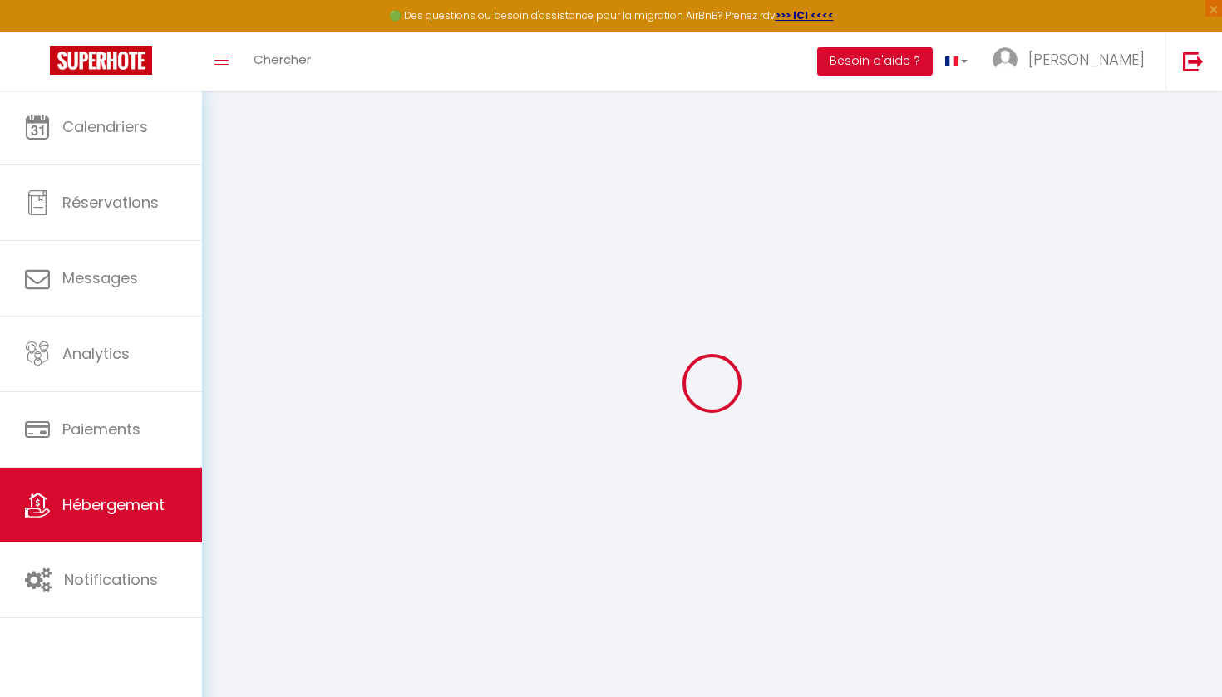
checkbox input "false"
select select "14:00"
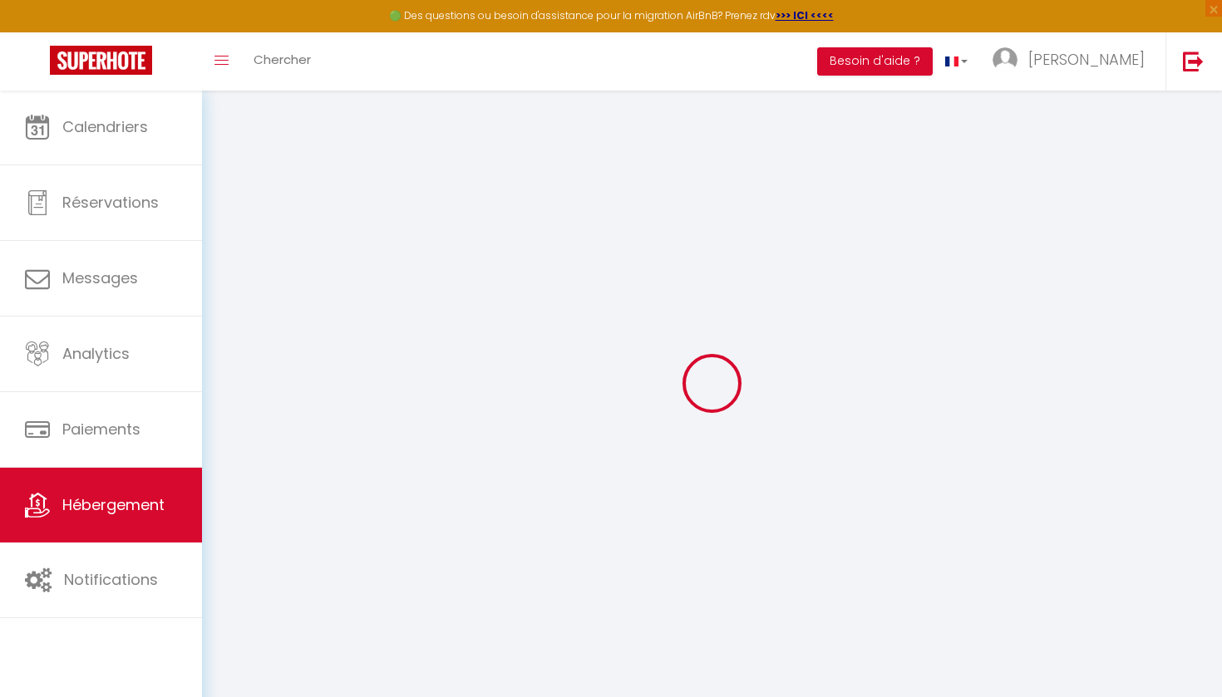
select select
select select "11:00"
select select "30"
select select "120"
select select "+ 5 %"
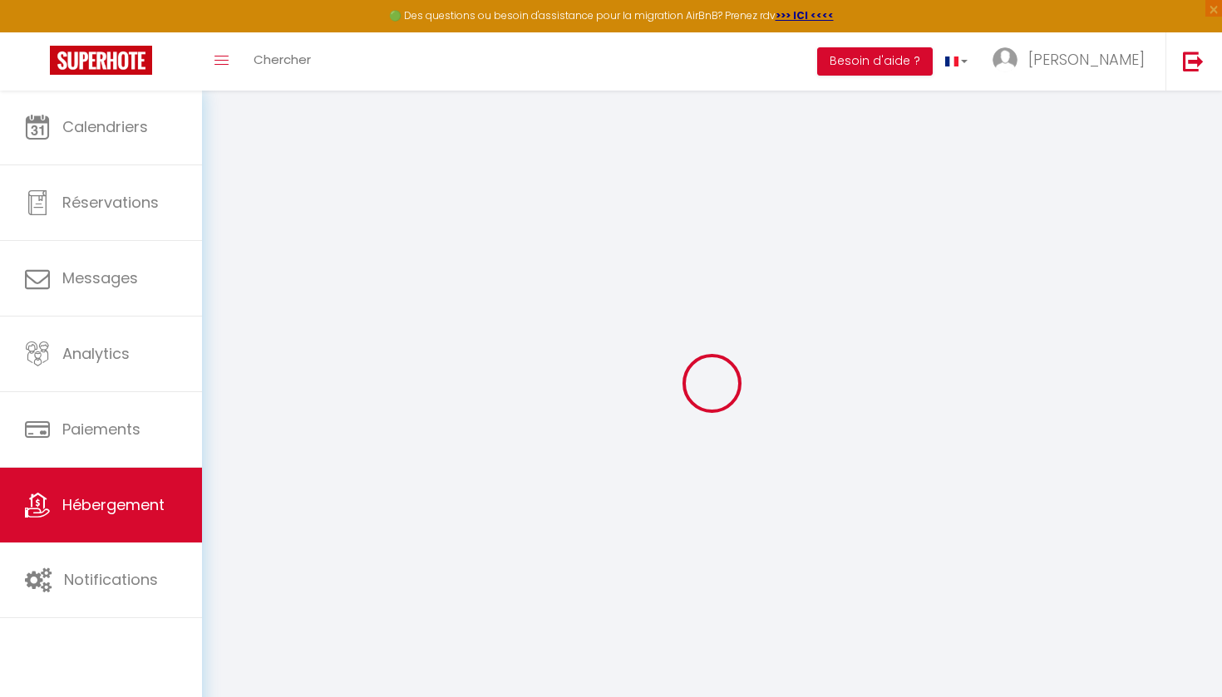
select select "+ 17 %"
select select
checkbox input "false"
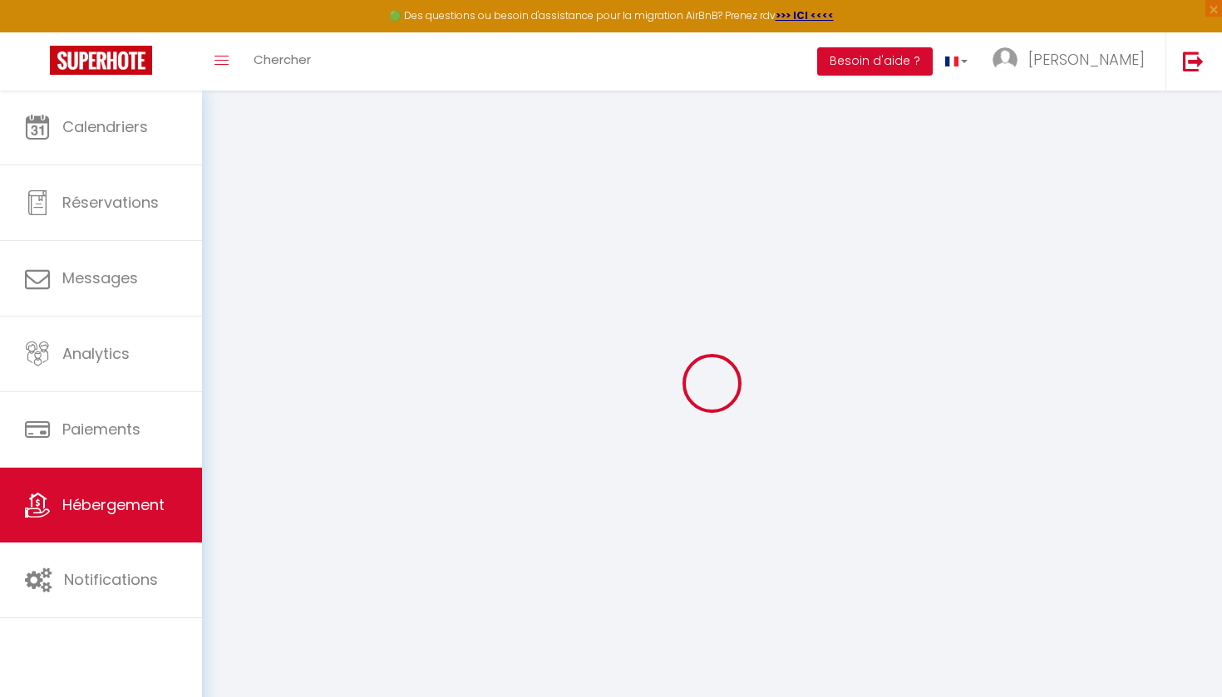
checkbox input "false"
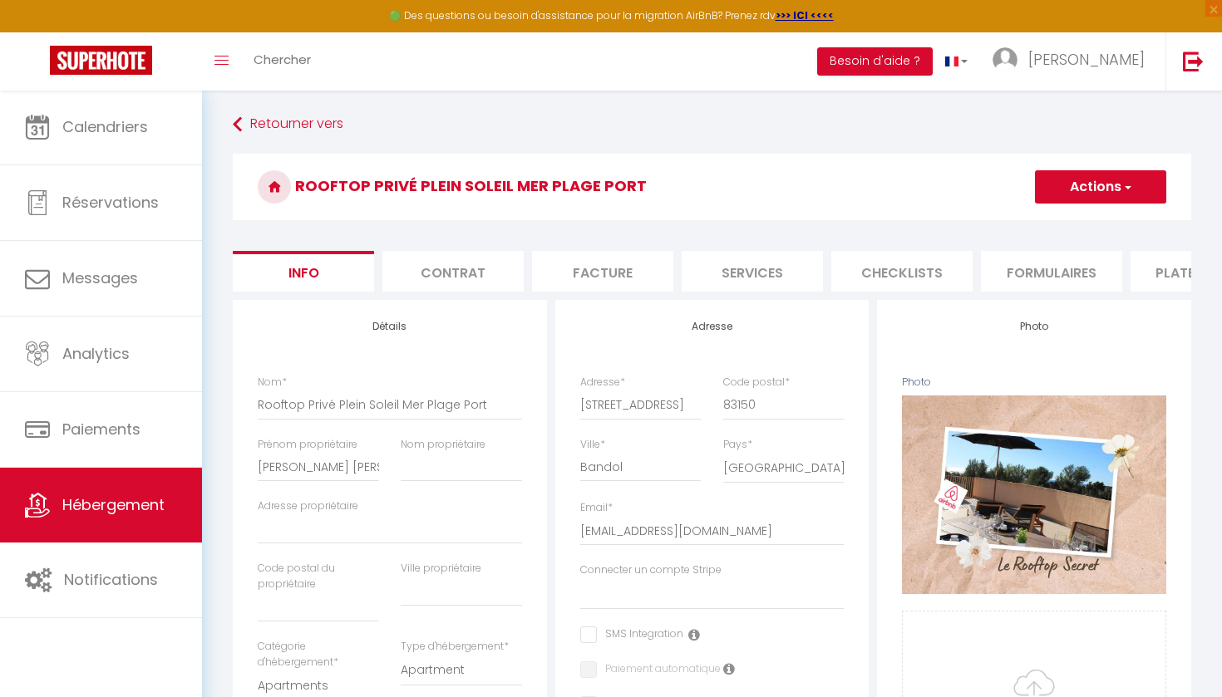
select select
checkbox input "false"
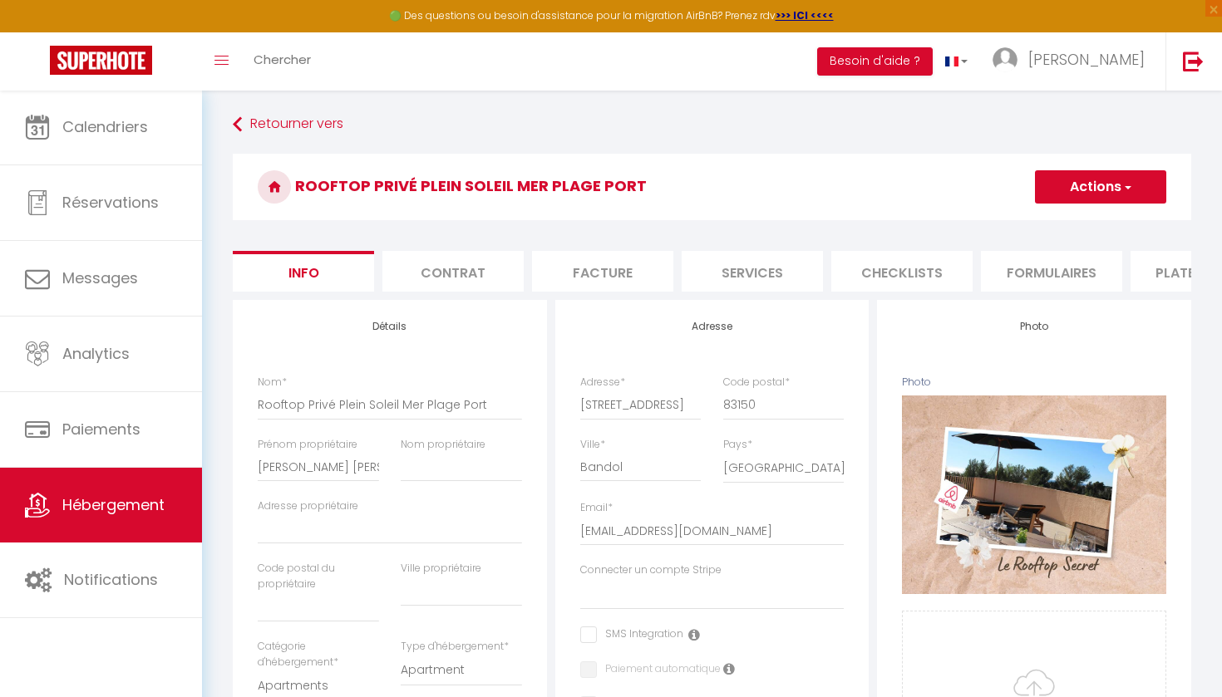
checkbox input "false"
select select "EUR"
select select "21597-1127436228650912082"
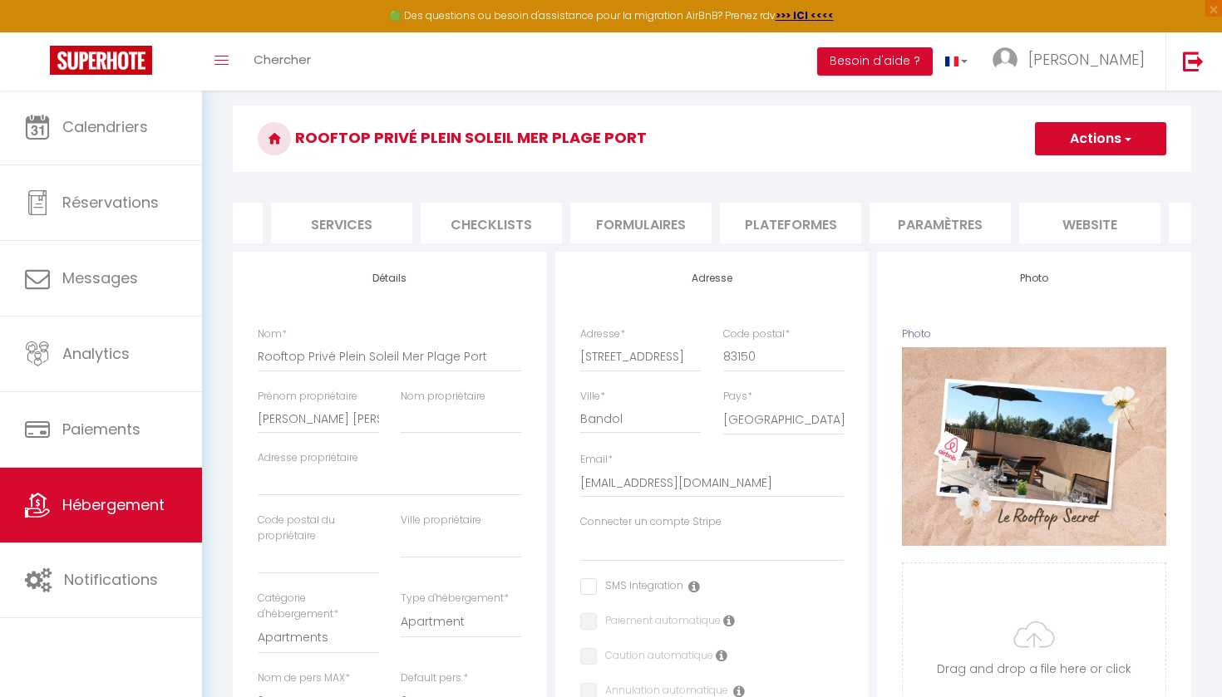
scroll to position [0, 412]
click at [790, 218] on li "Plateformes" at bounding box center [788, 223] width 141 height 41
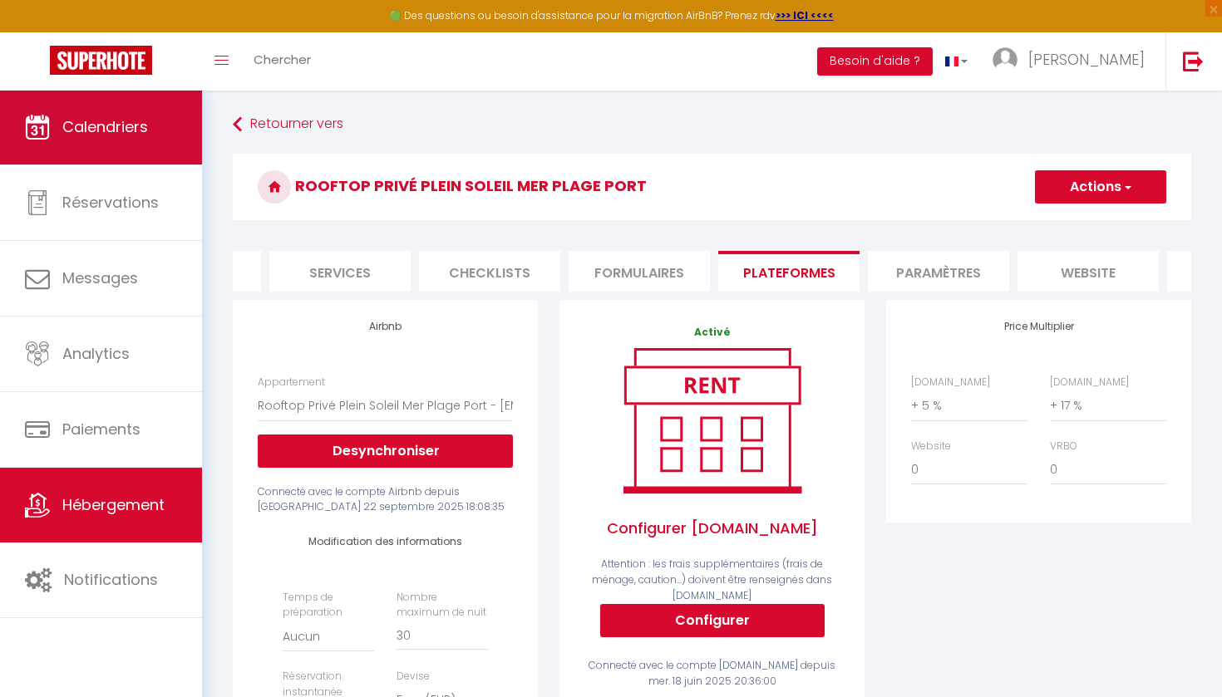
click at [133, 125] on span "Calendriers" at bounding box center [105, 126] width 86 height 21
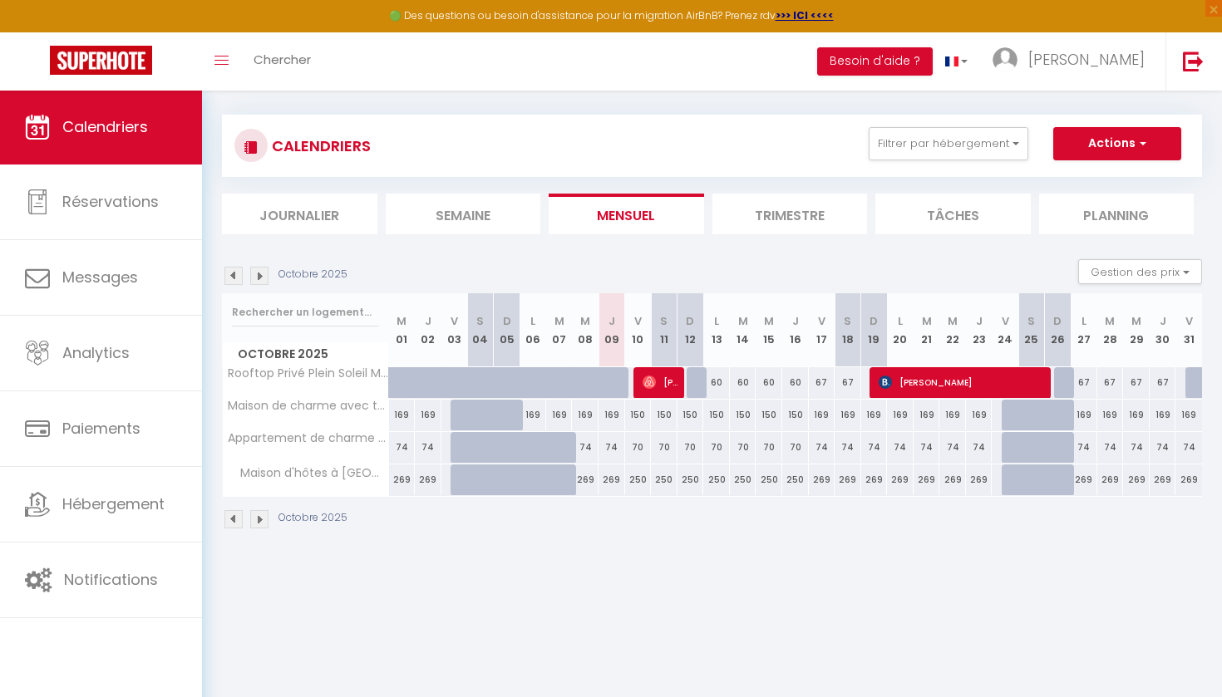
scroll to position [12, 0]
click at [258, 269] on img at bounding box center [259, 275] width 18 height 18
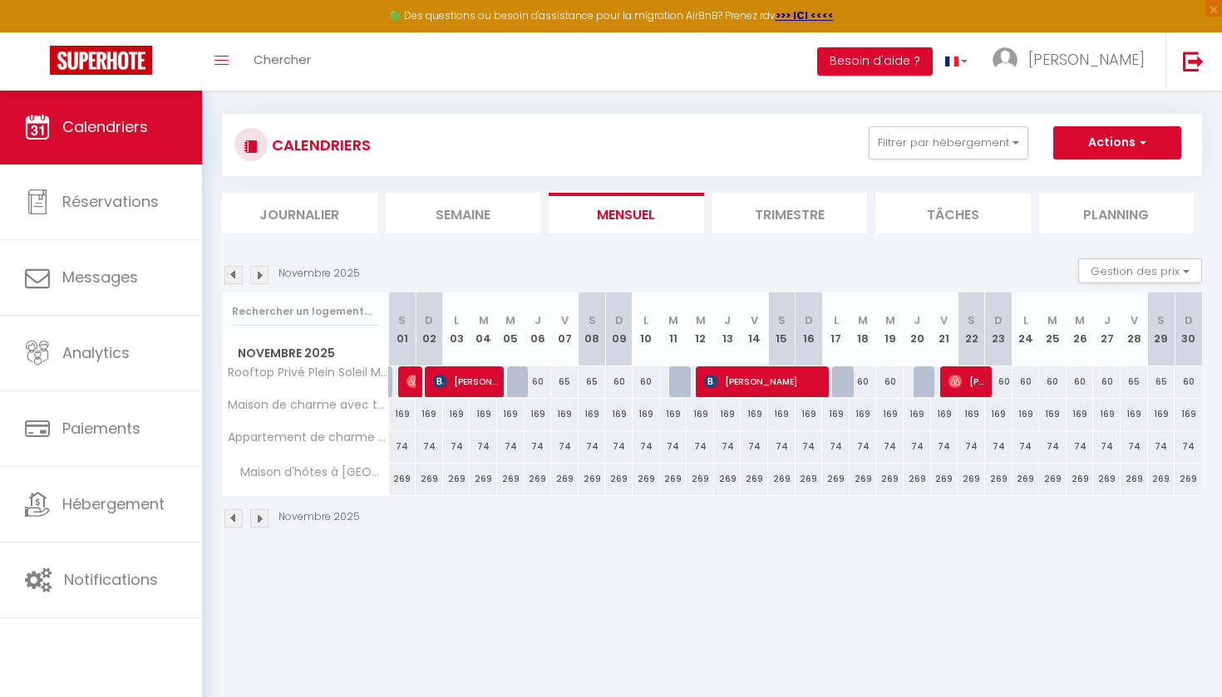
click at [259, 271] on img at bounding box center [259, 275] width 18 height 18
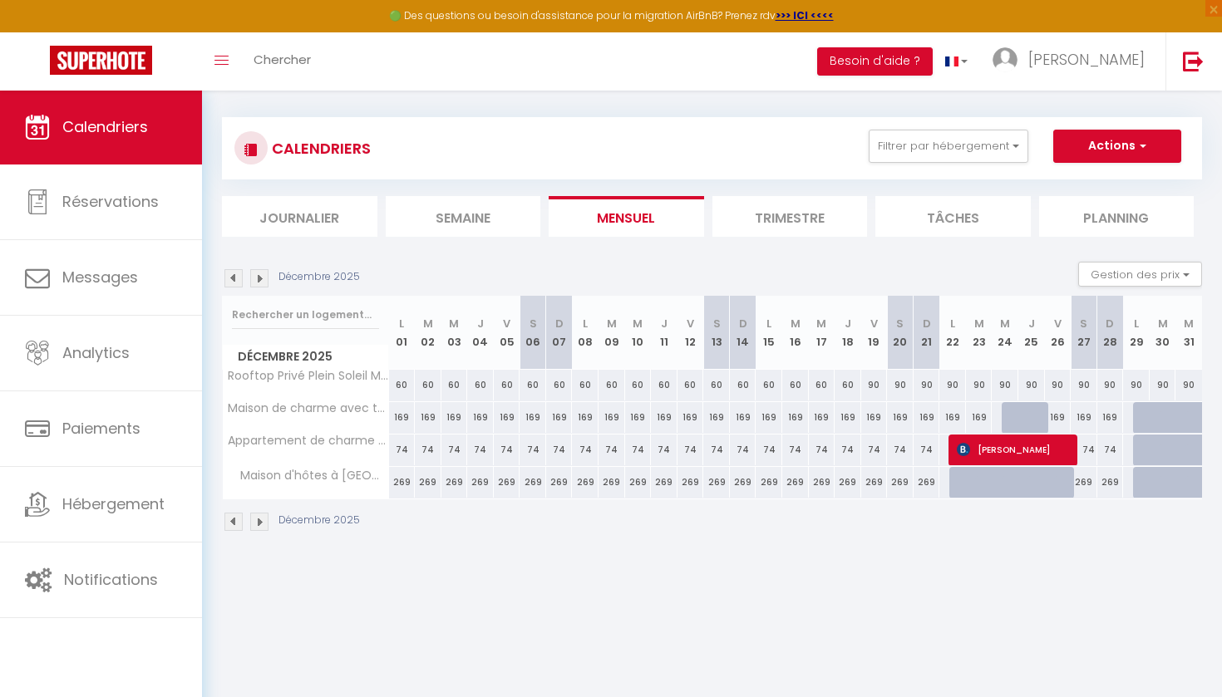
scroll to position [10, 0]
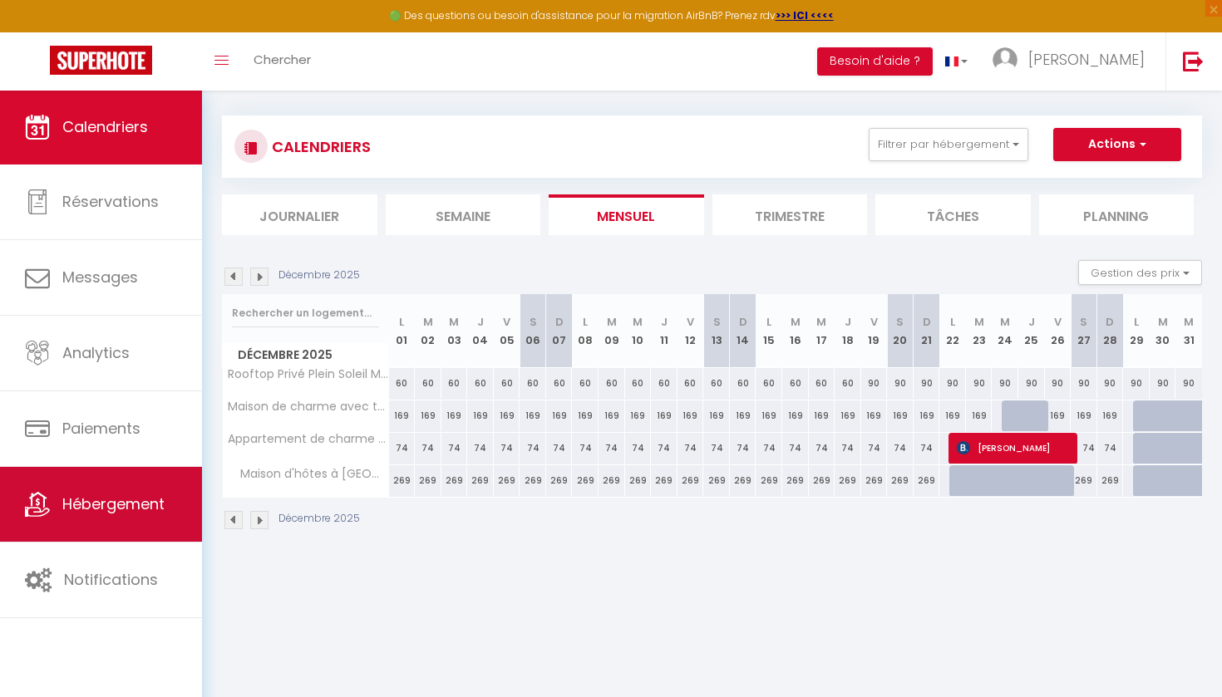
click at [116, 513] on span "Hébergement" at bounding box center [113, 504] width 102 height 21
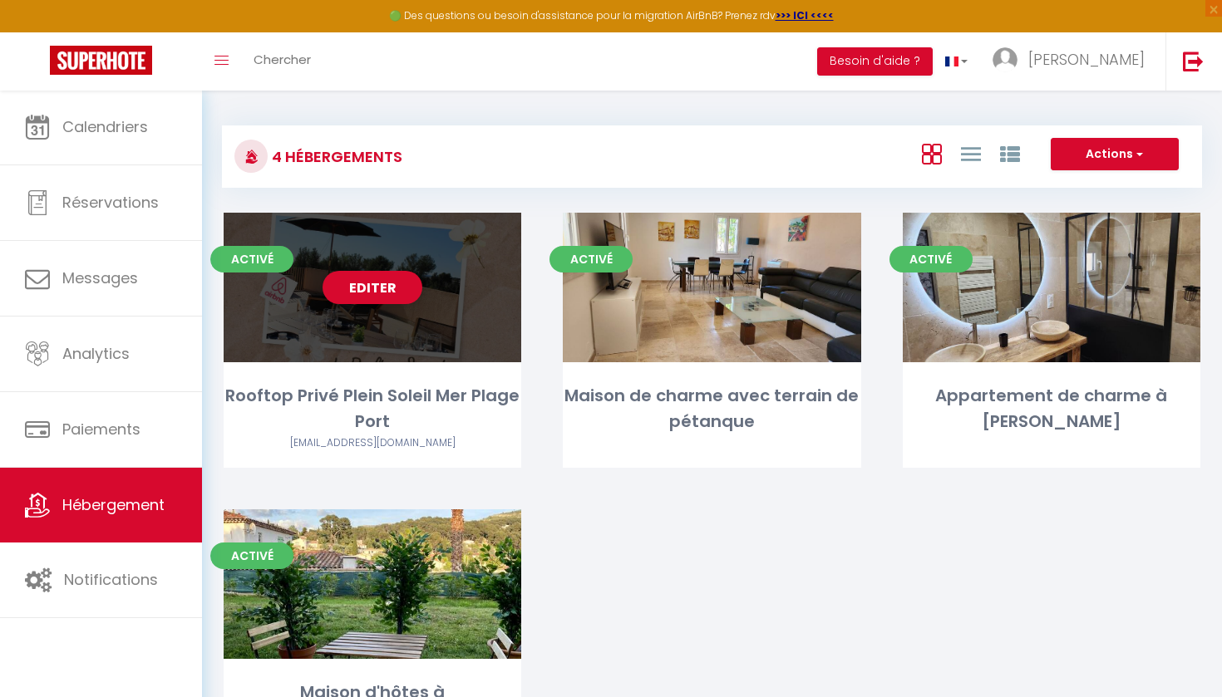
click at [372, 308] on div "Editer" at bounding box center [372, 288] width 297 height 150
select select "3"
select select "2"
select select "1"
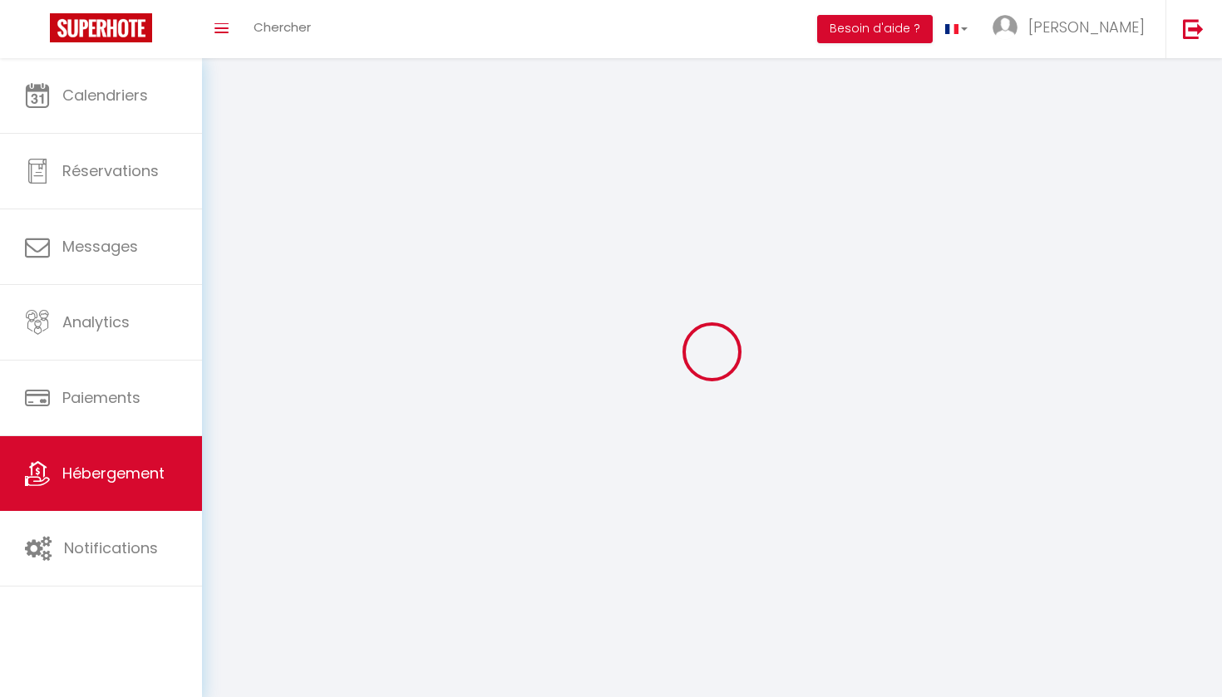
select select
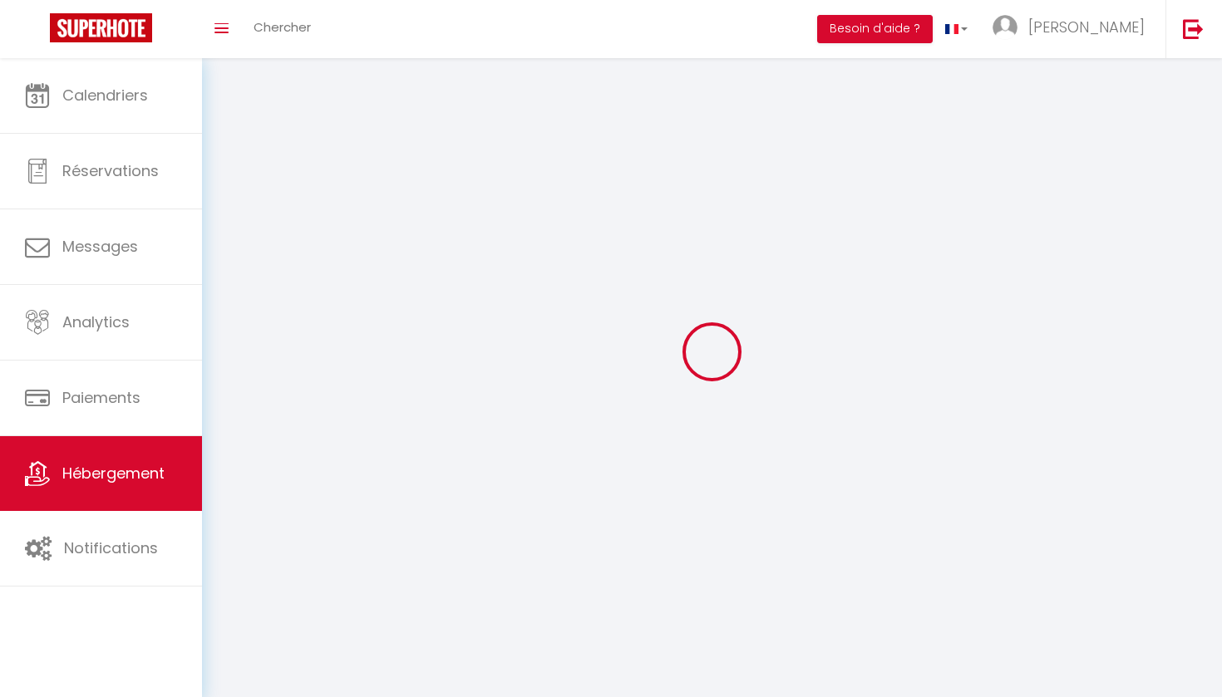
select select
checkbox input "false"
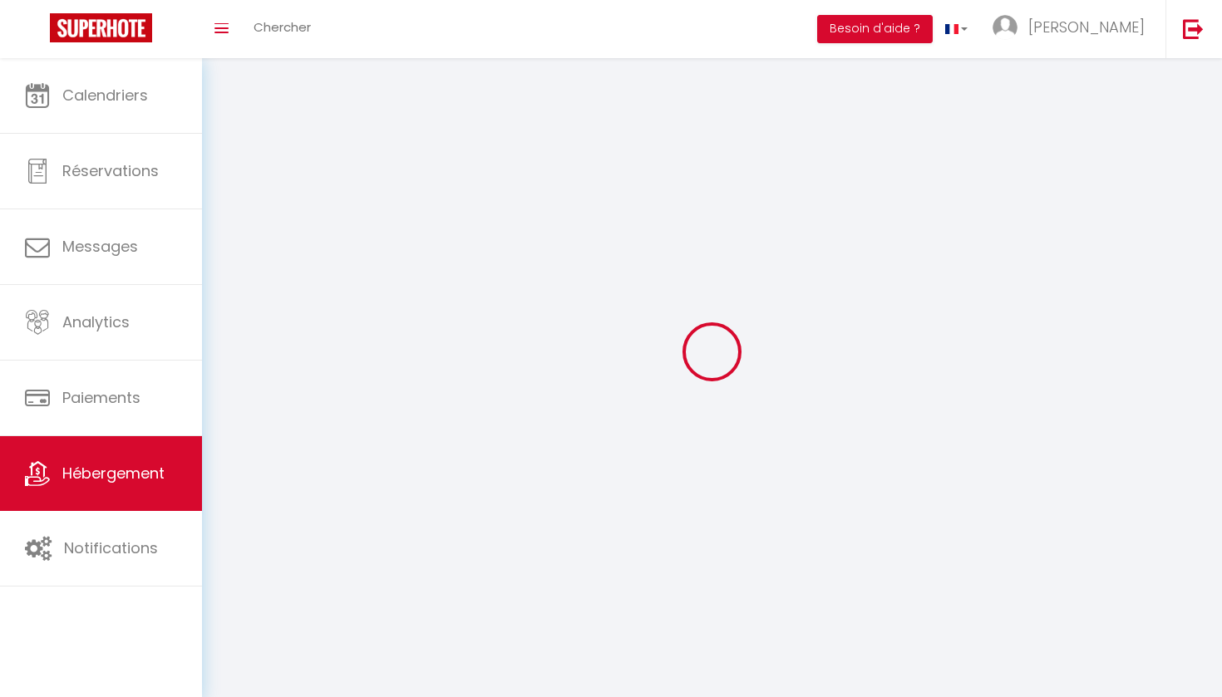
checkbox input "false"
select select
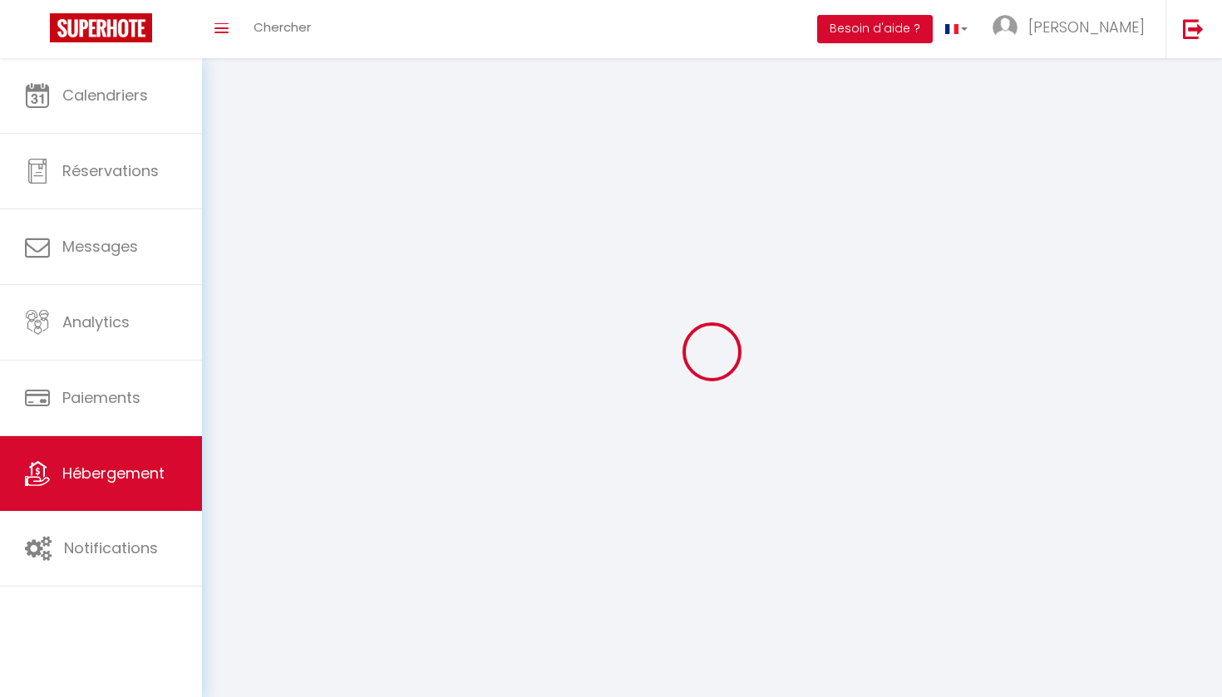
select select
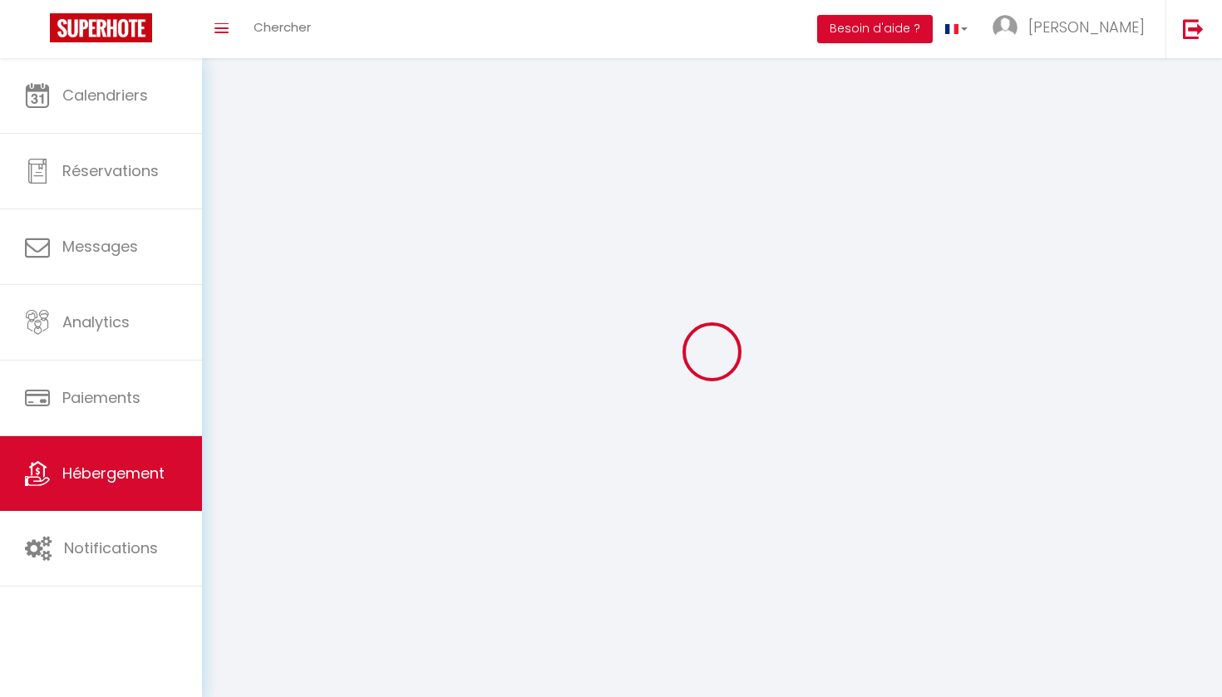
checkbox input "false"
select select
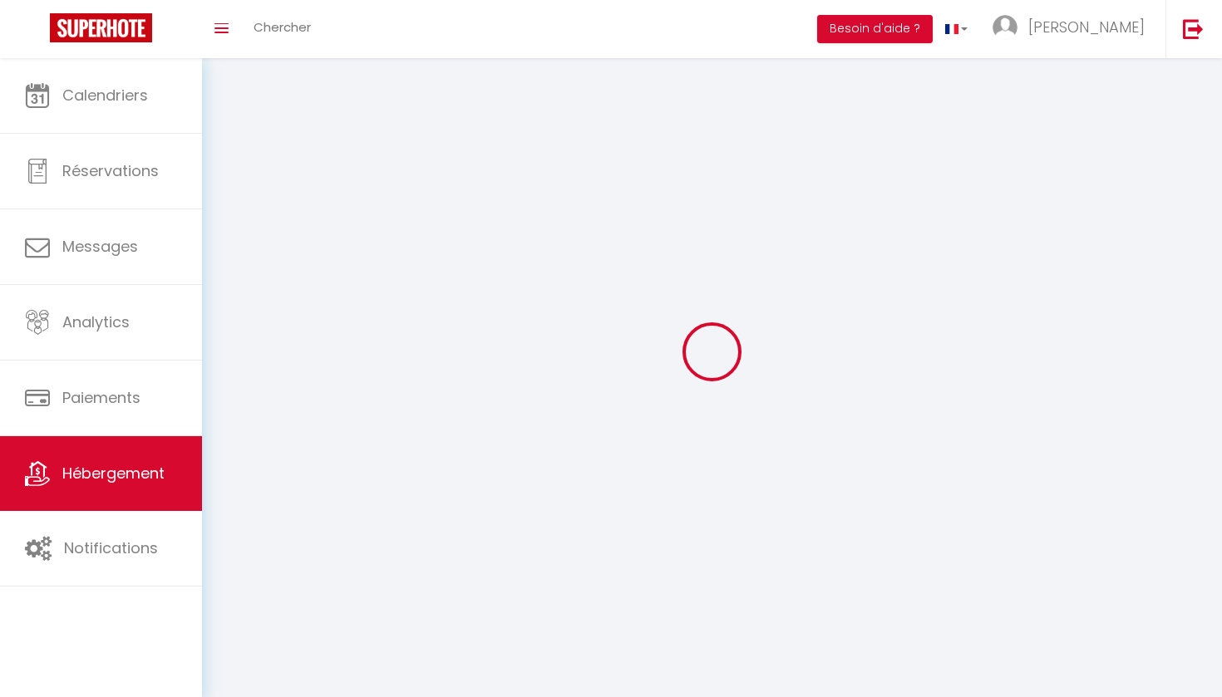
select select
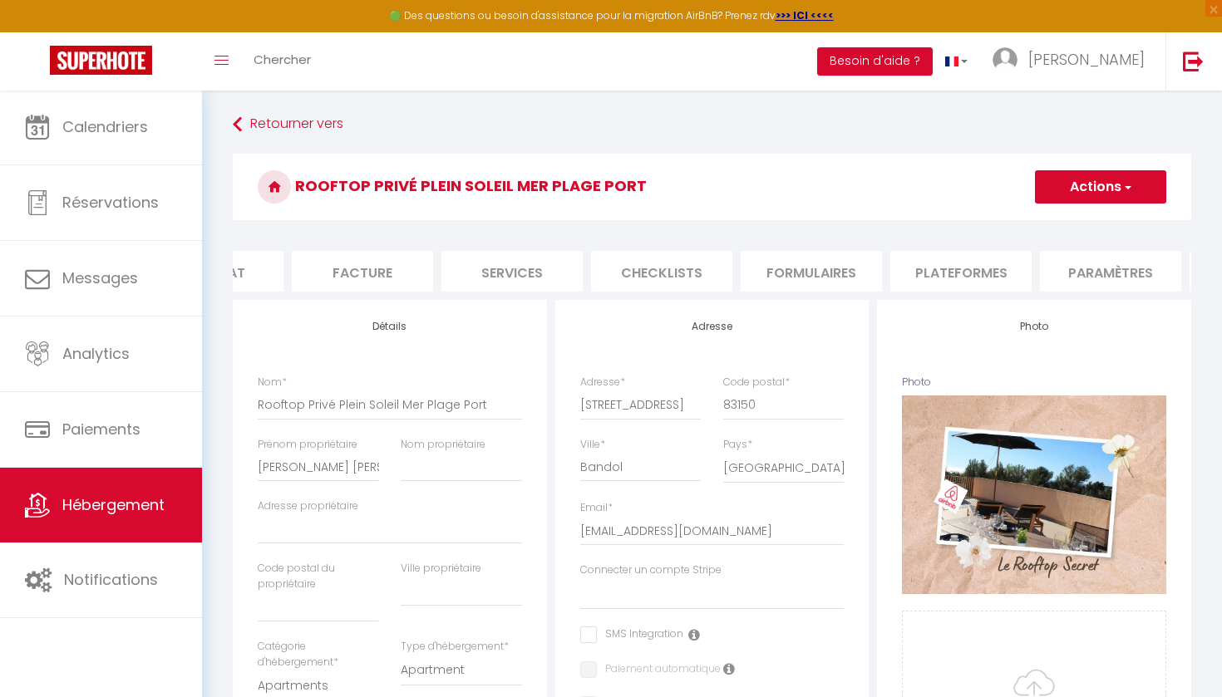
scroll to position [0, 275]
click at [922, 275] on li "Plateformes" at bounding box center [925, 271] width 141 height 41
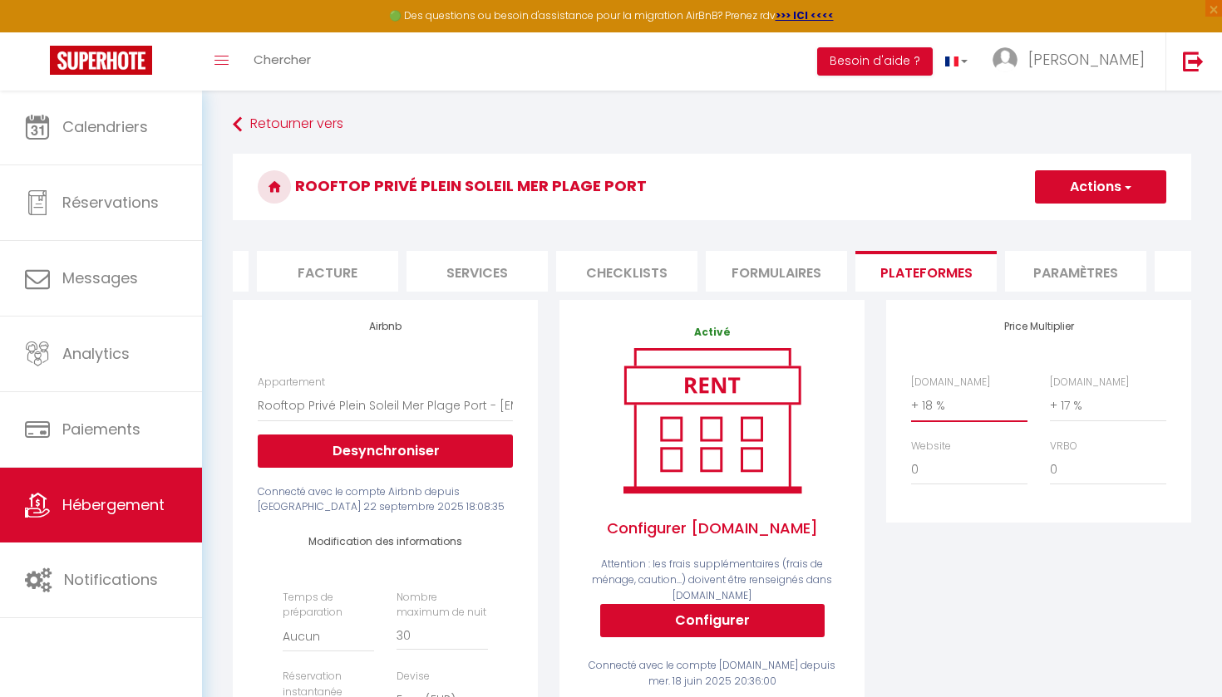
click at [1083, 177] on button "Actions" at bounding box center [1100, 186] width 131 height 33
click at [1086, 221] on link "Enregistrer" at bounding box center [1099, 224] width 131 height 22
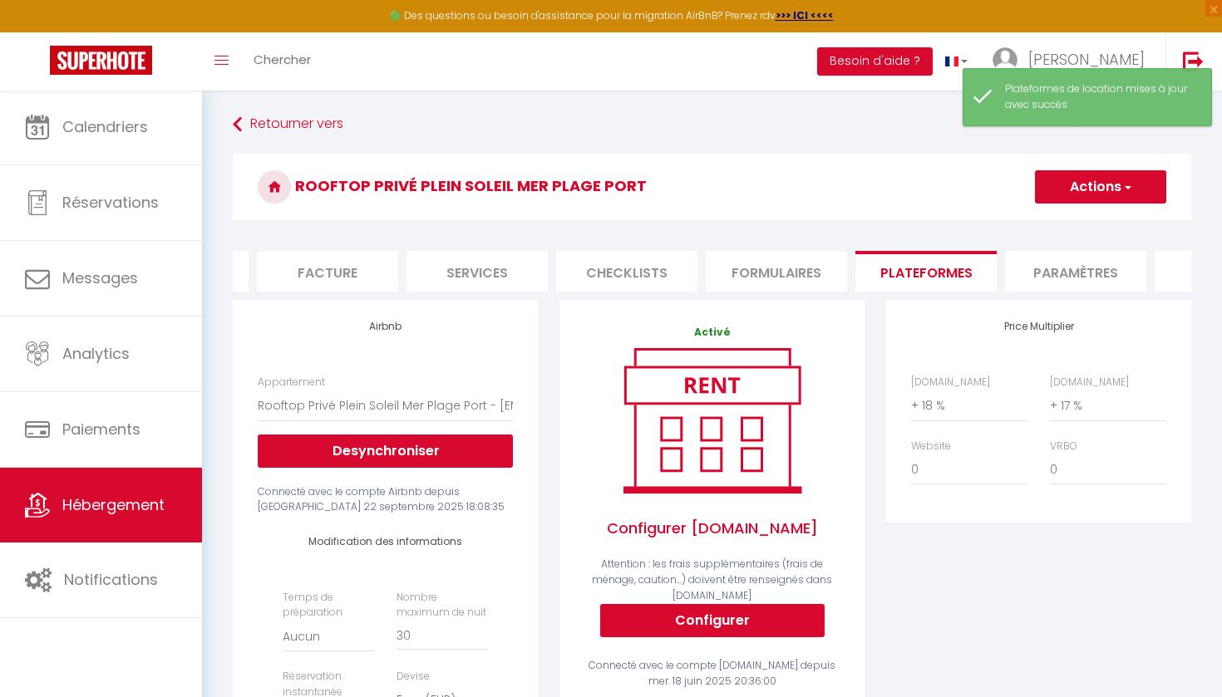
click at [1086, 576] on div "Price Multiplier [DOMAIN_NAME] 0 + 1 % + 2 % + 3 % + 4 % + 5 % + 6 % + 7 %" at bounding box center [1038, 623] width 327 height 646
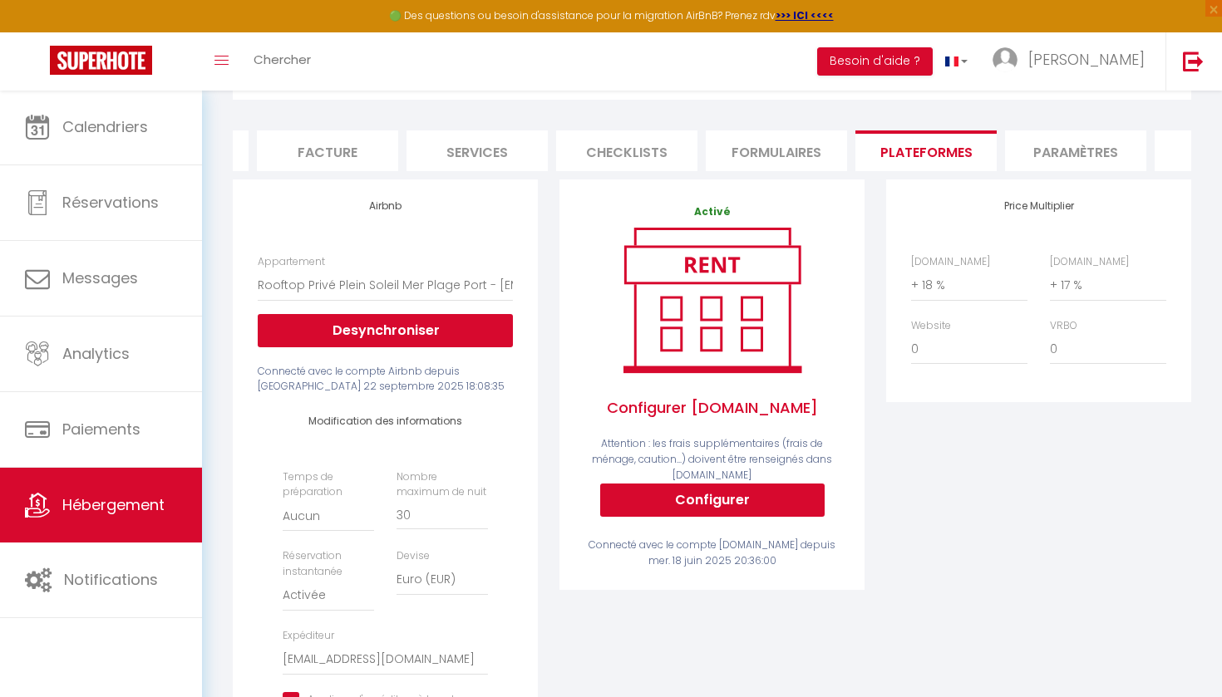
scroll to position [128, 0]
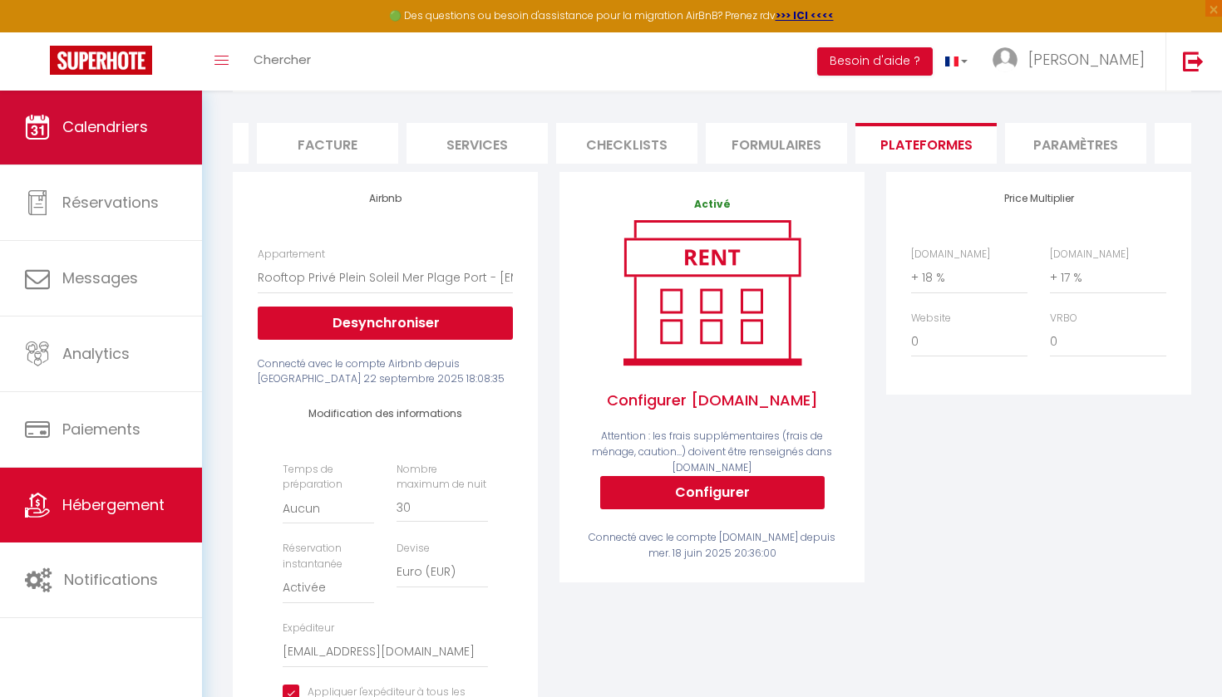
click at [118, 118] on span "Calendriers" at bounding box center [105, 126] width 86 height 21
